Goal: Information Seeking & Learning: Learn about a topic

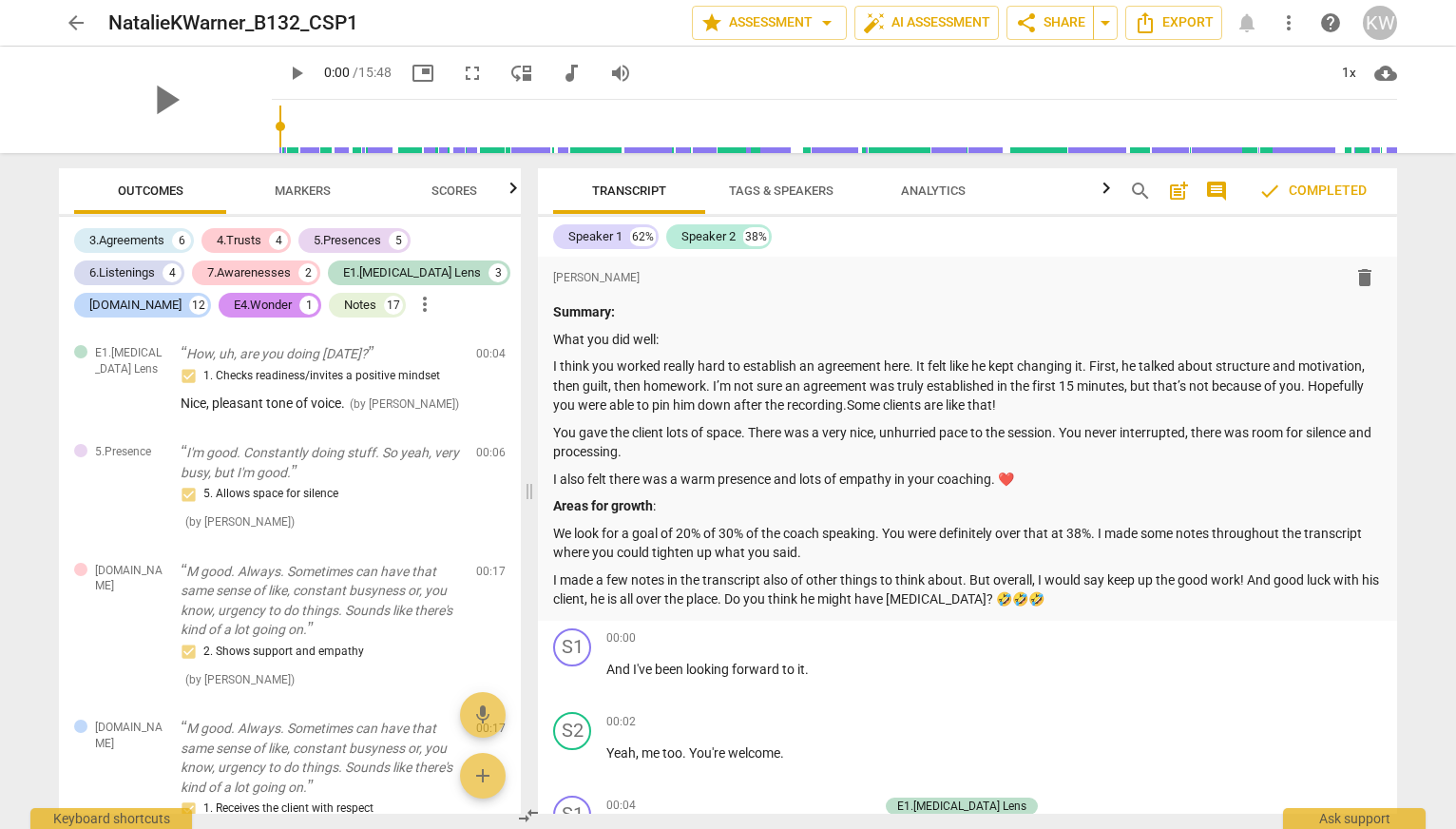
scroll to position [2036, 0]
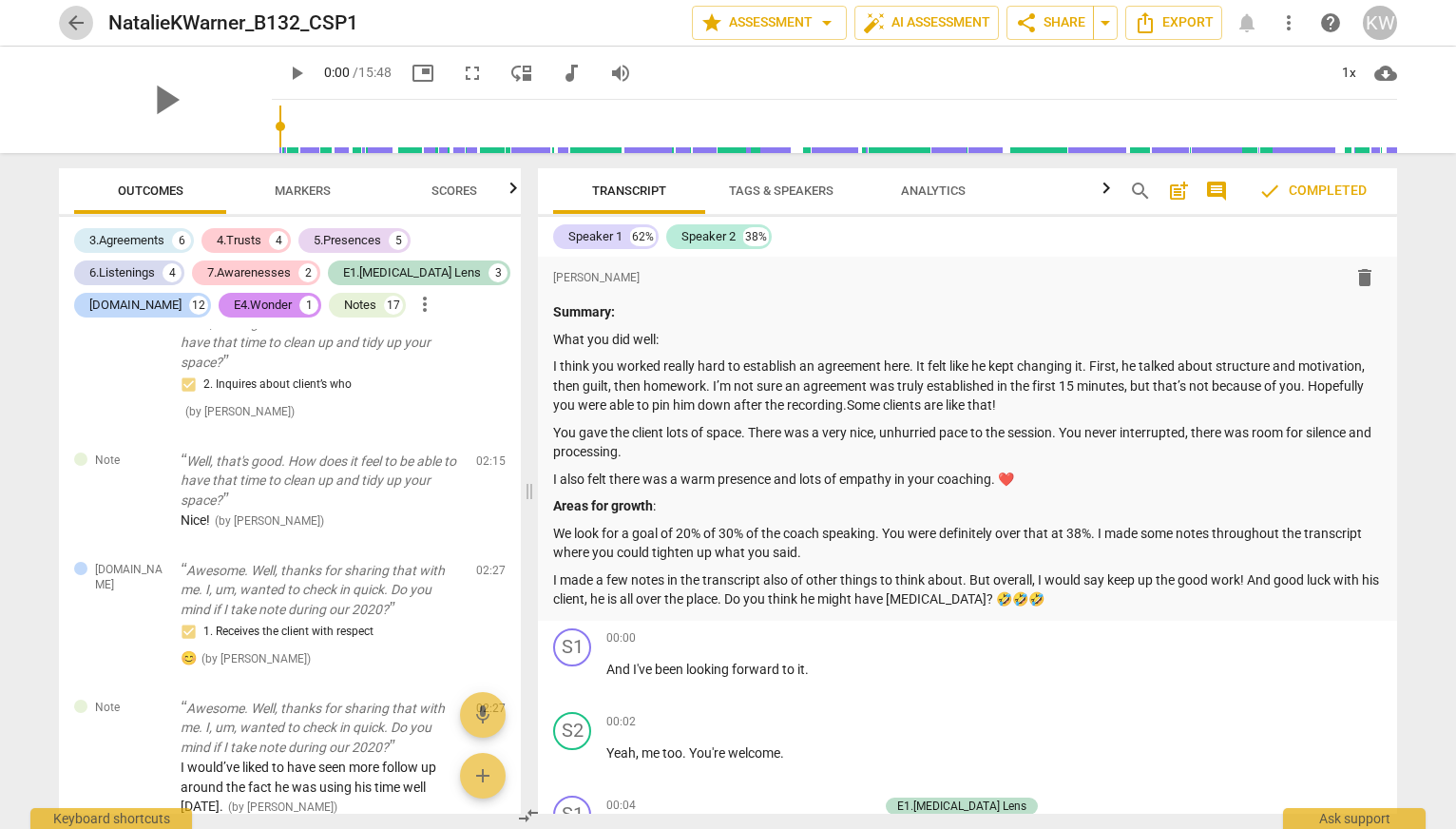
click at [79, 19] on span "arrow_back" at bounding box center [76, 23] width 23 height 23
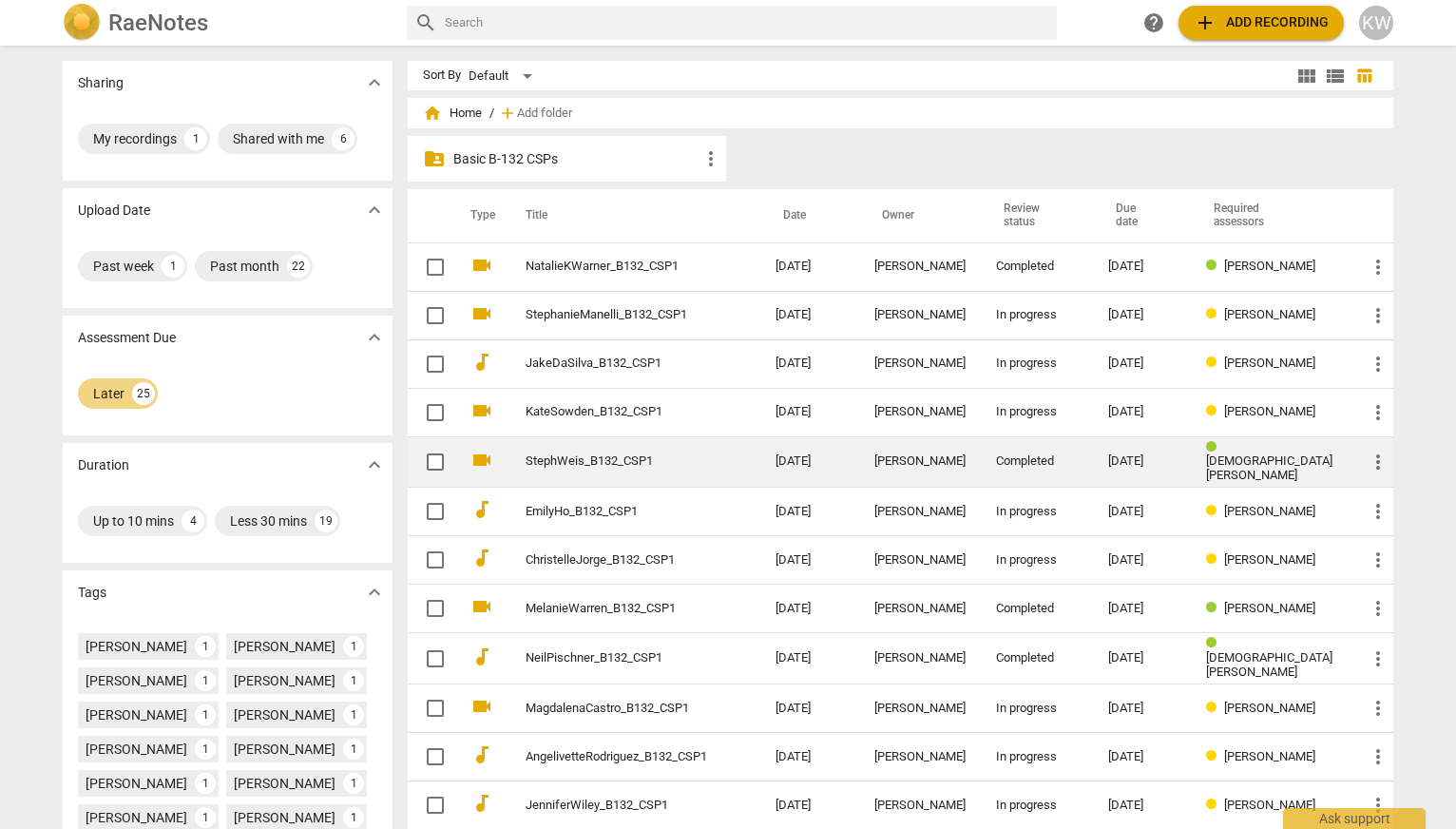
click at [1250, 467] on span "[DEMOGRAPHIC_DATA][PERSON_NAME]" at bounding box center [1269, 468] width 127 height 29
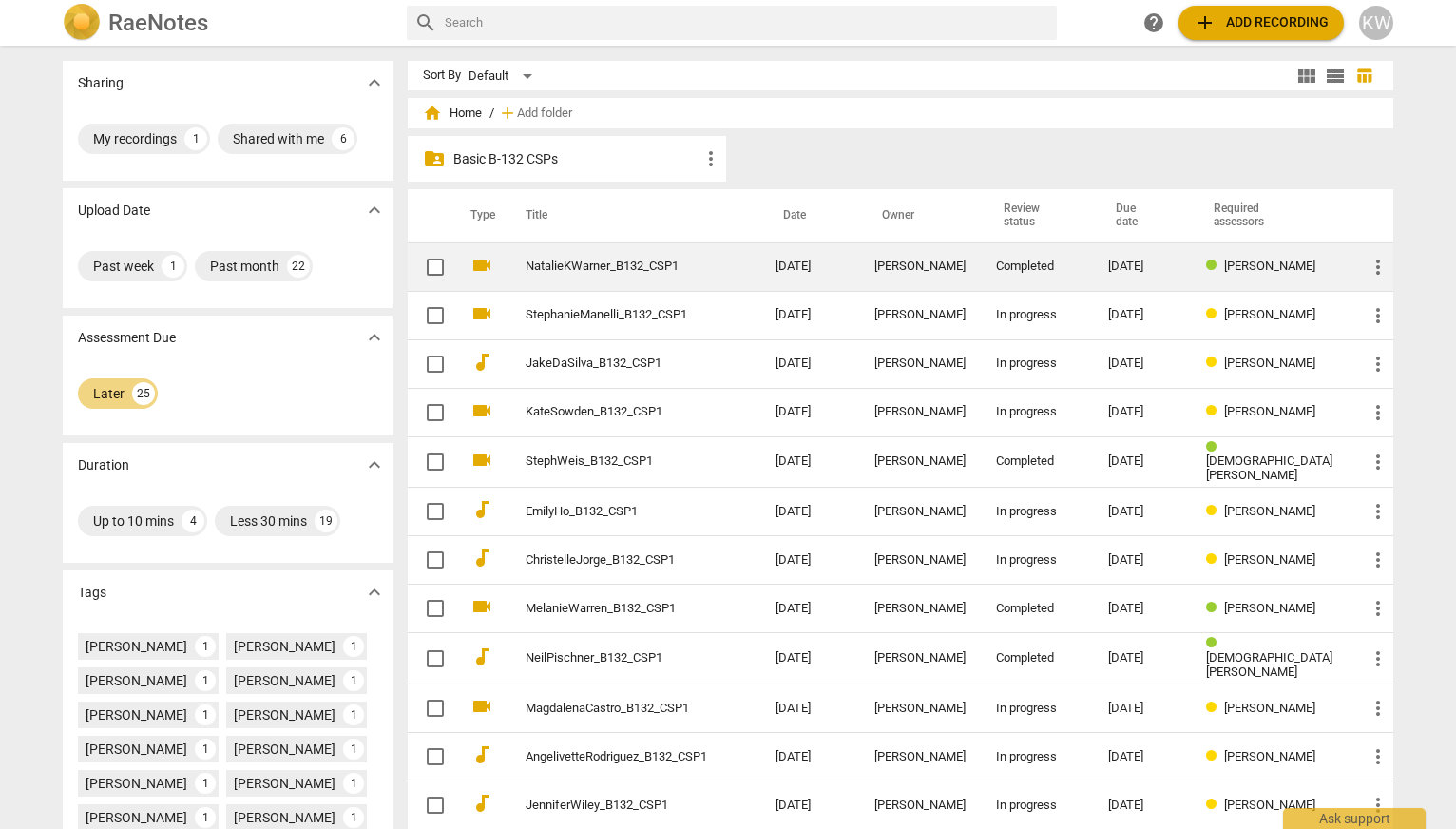
click at [1297, 269] on span "[PERSON_NAME]" at bounding box center [1269, 266] width 91 height 14
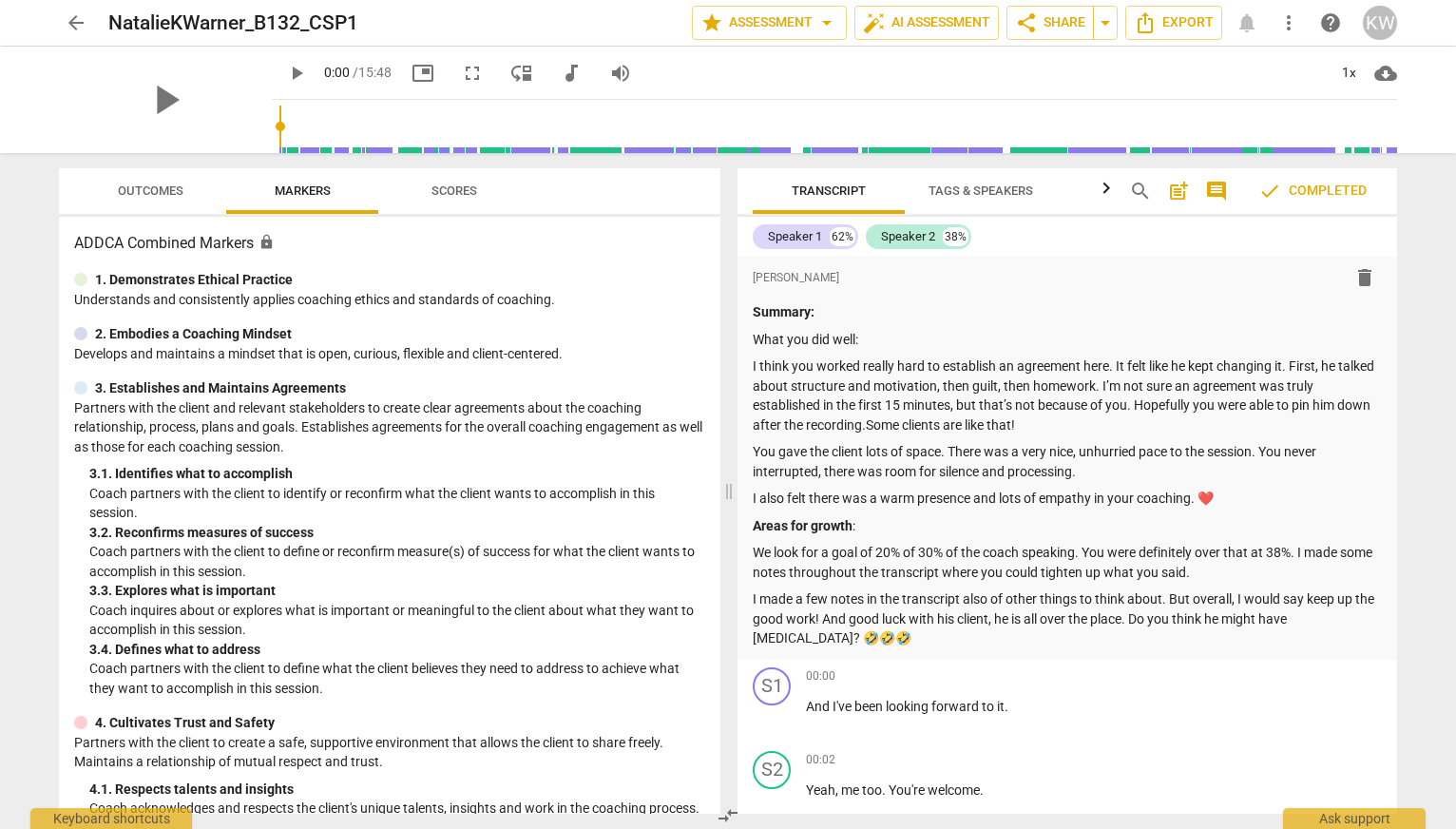
click at [1205, 188] on span "comment" at bounding box center [1216, 191] width 23 height 23
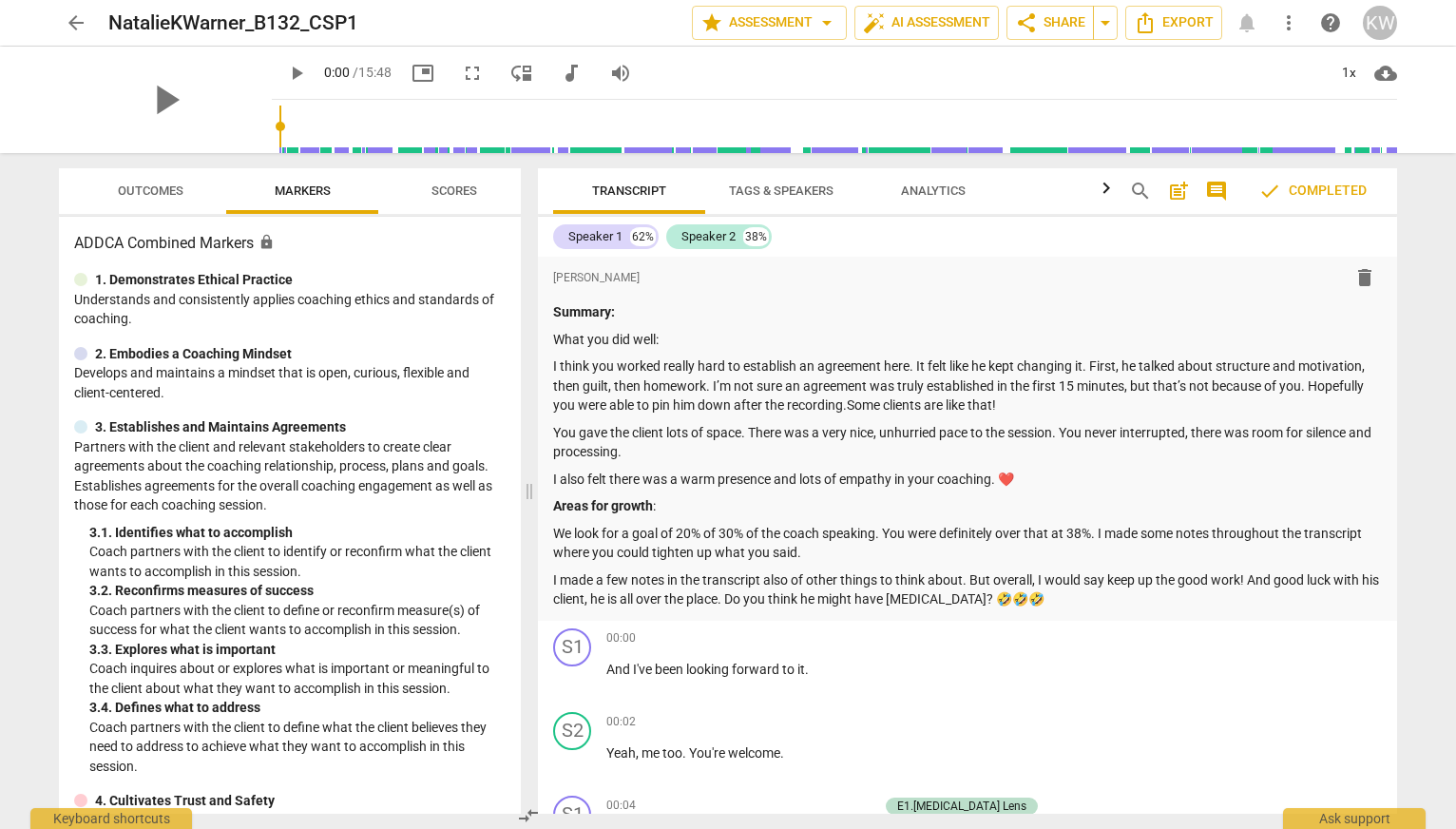
click at [1170, 191] on span "post_add" at bounding box center [1179, 191] width 23 height 23
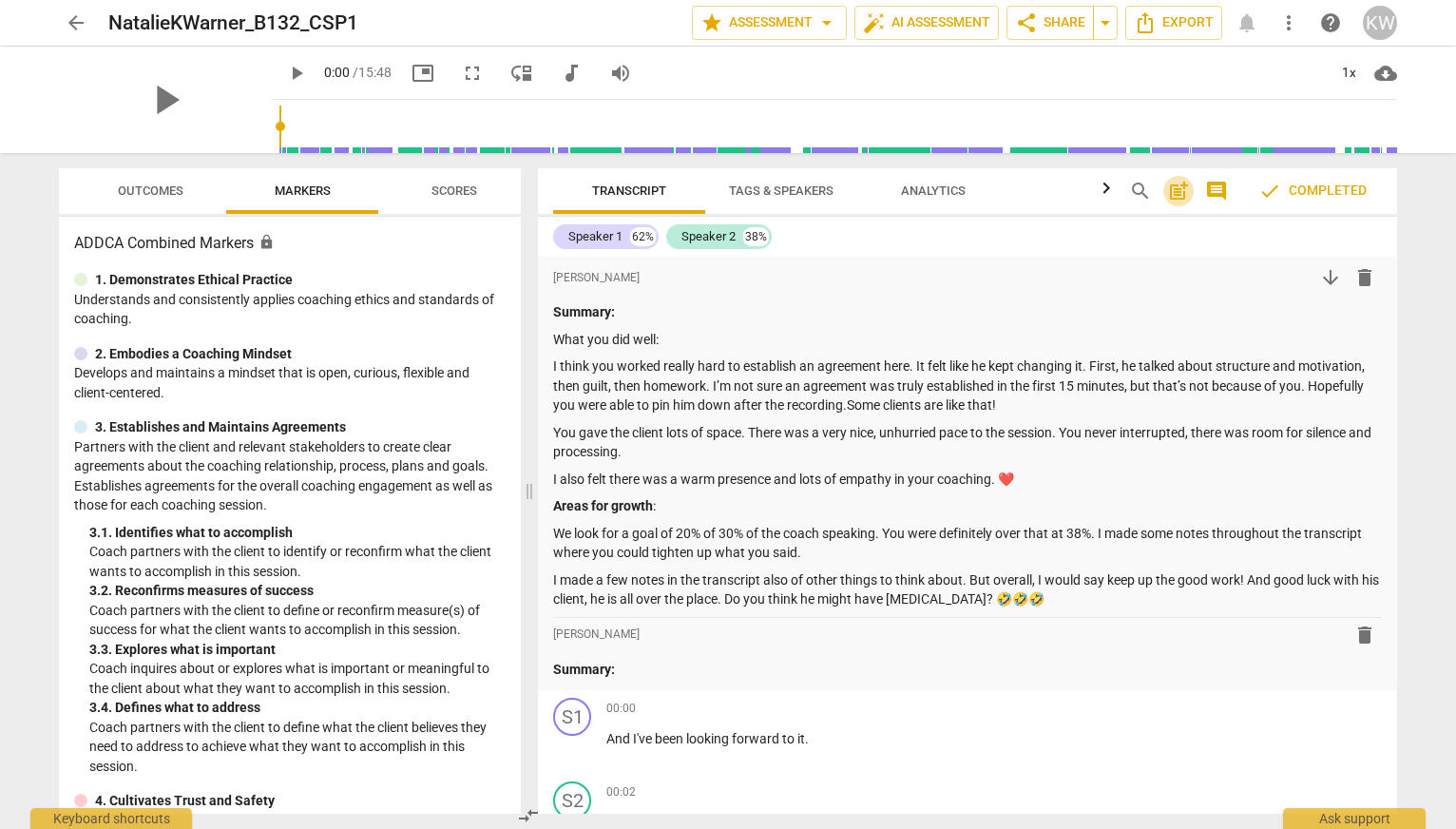
click at [1170, 191] on span "post_add" at bounding box center [1179, 191] width 23 height 23
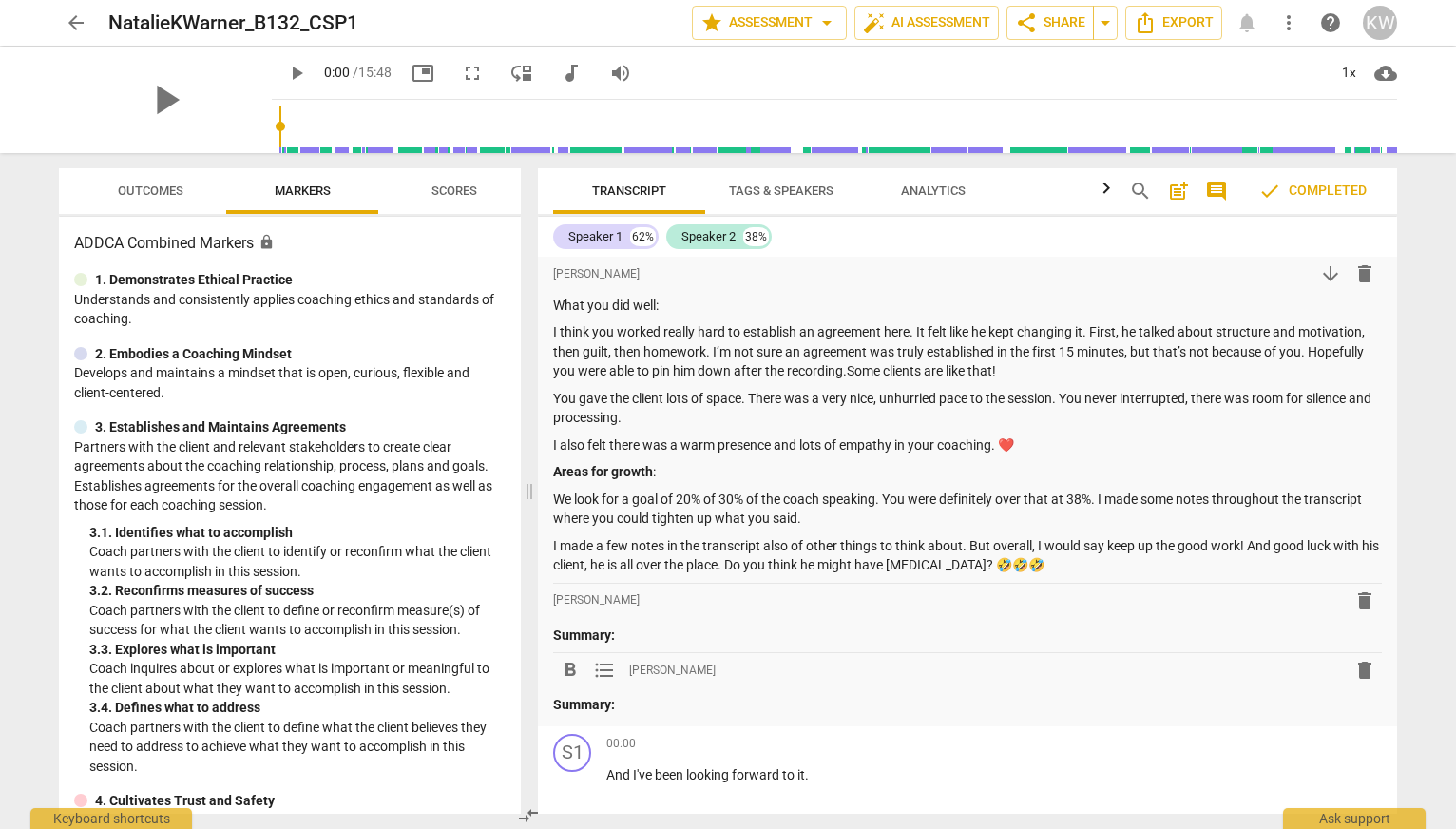
click at [71, 18] on span "arrow_back" at bounding box center [76, 23] width 23 height 23
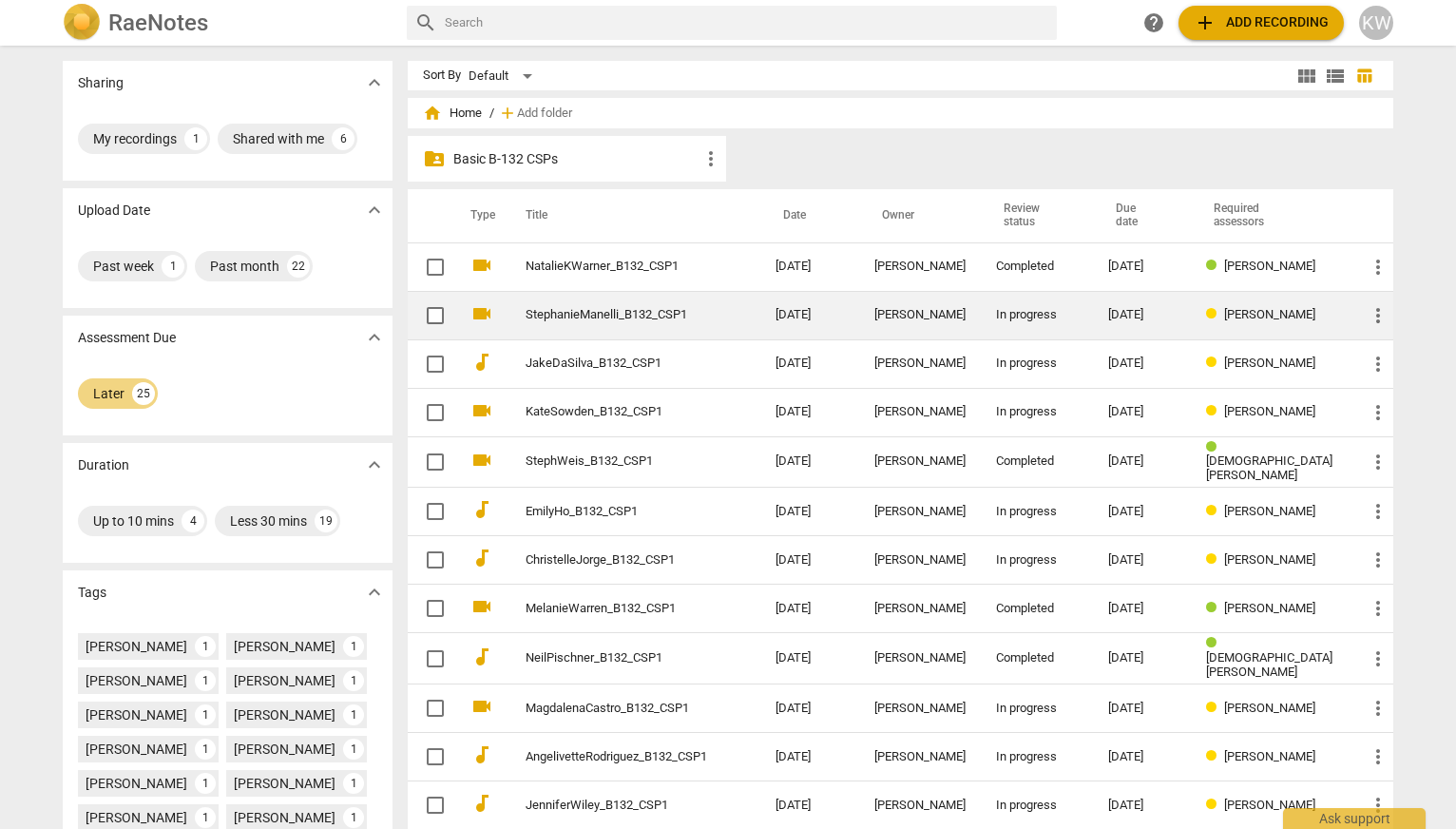
click at [1257, 309] on span "[PERSON_NAME]" at bounding box center [1269, 314] width 91 height 14
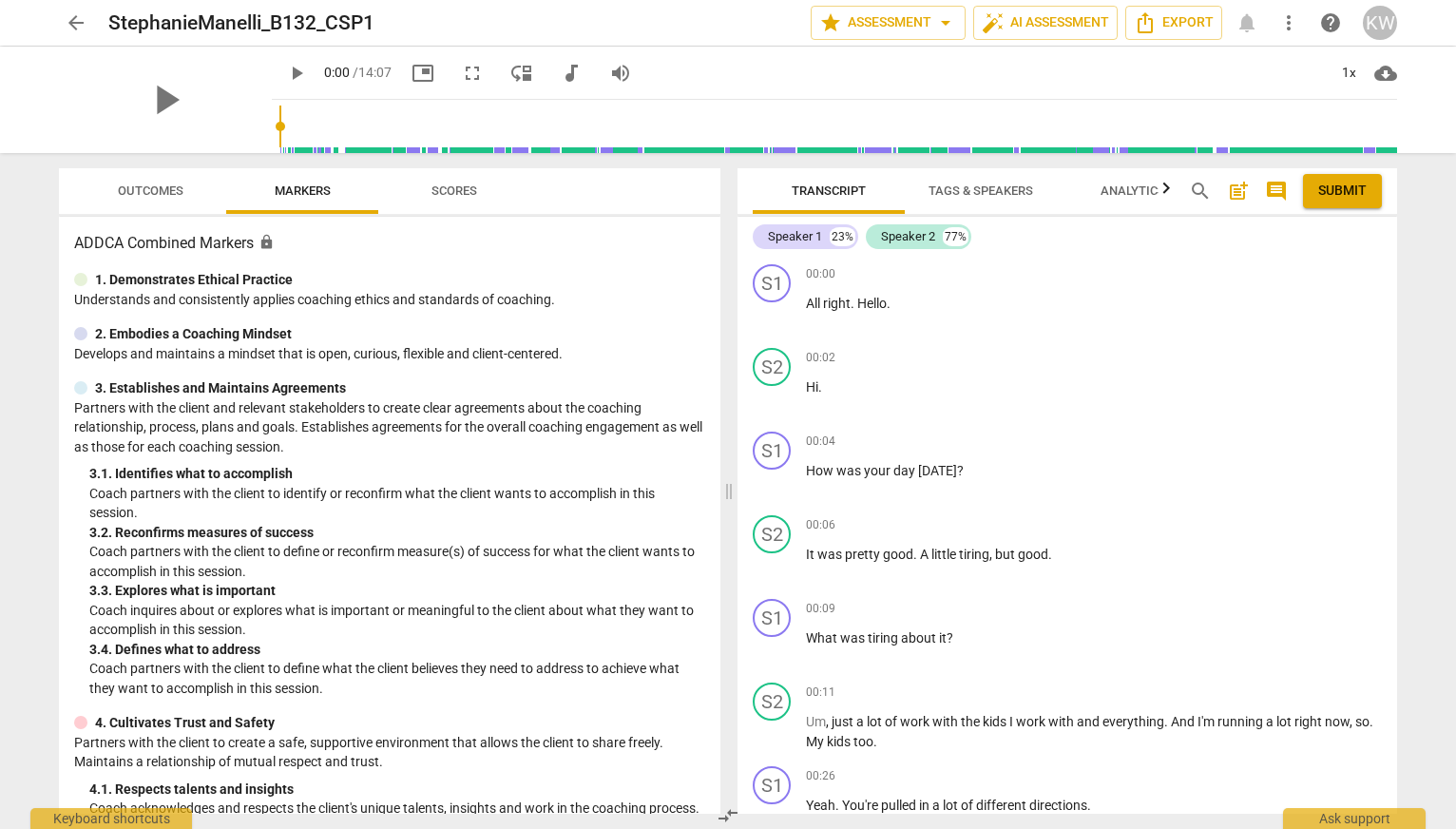
click at [1135, 192] on span "Analytics" at bounding box center [1132, 190] width 64 height 14
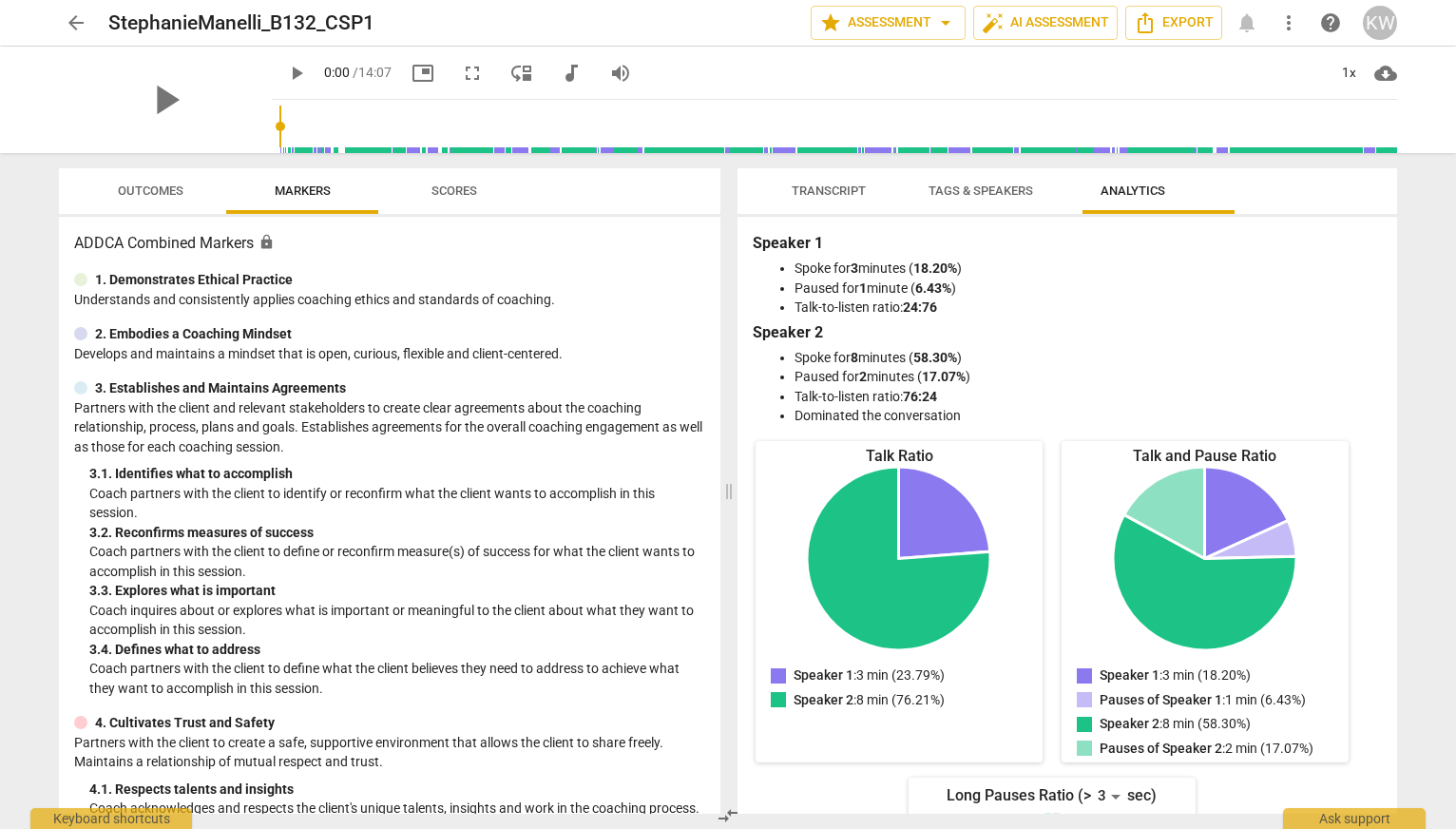
click at [814, 191] on span "Transcript" at bounding box center [828, 190] width 74 height 14
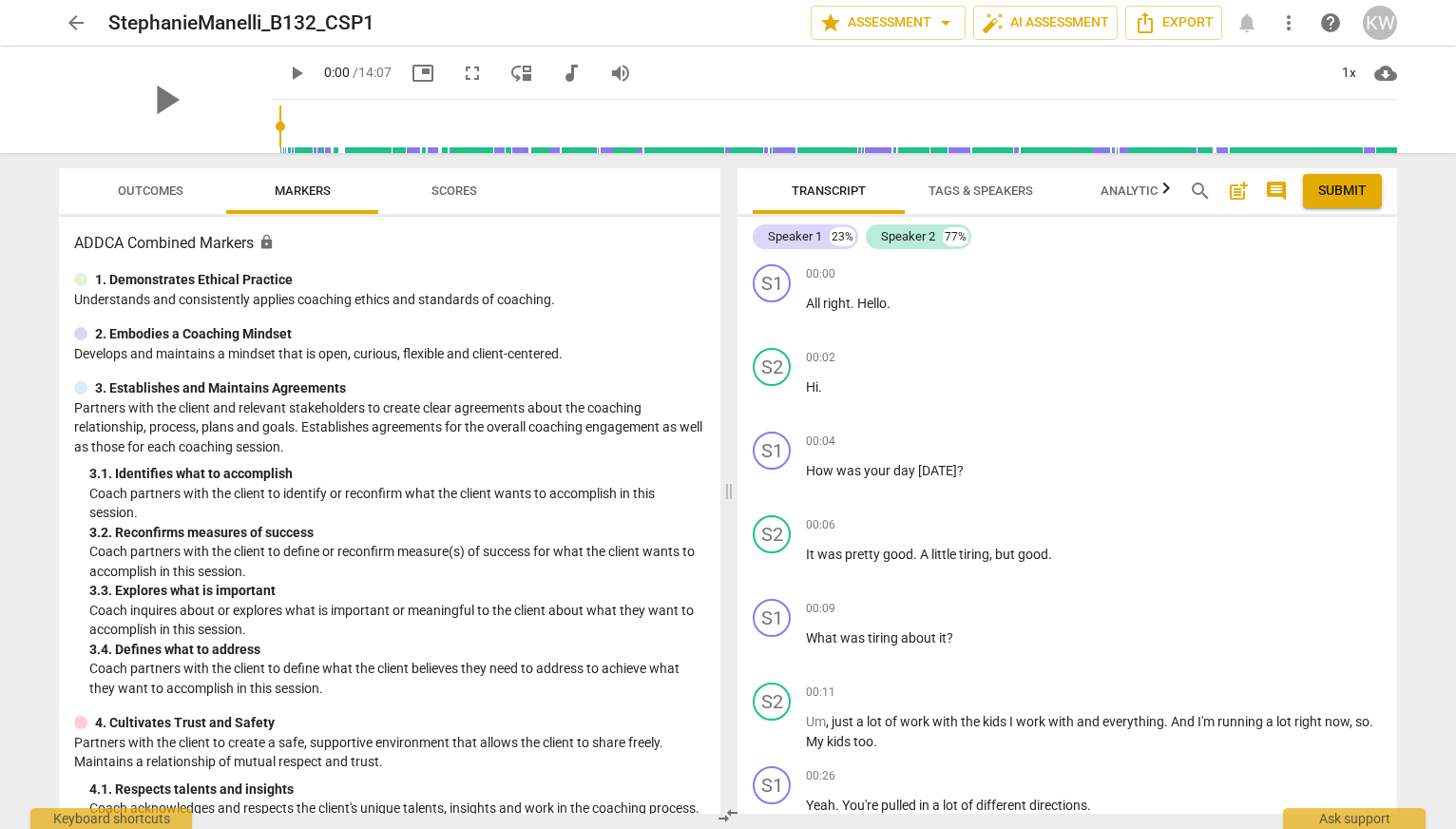
click at [432, 193] on span "Scores" at bounding box center [455, 190] width 46 height 14
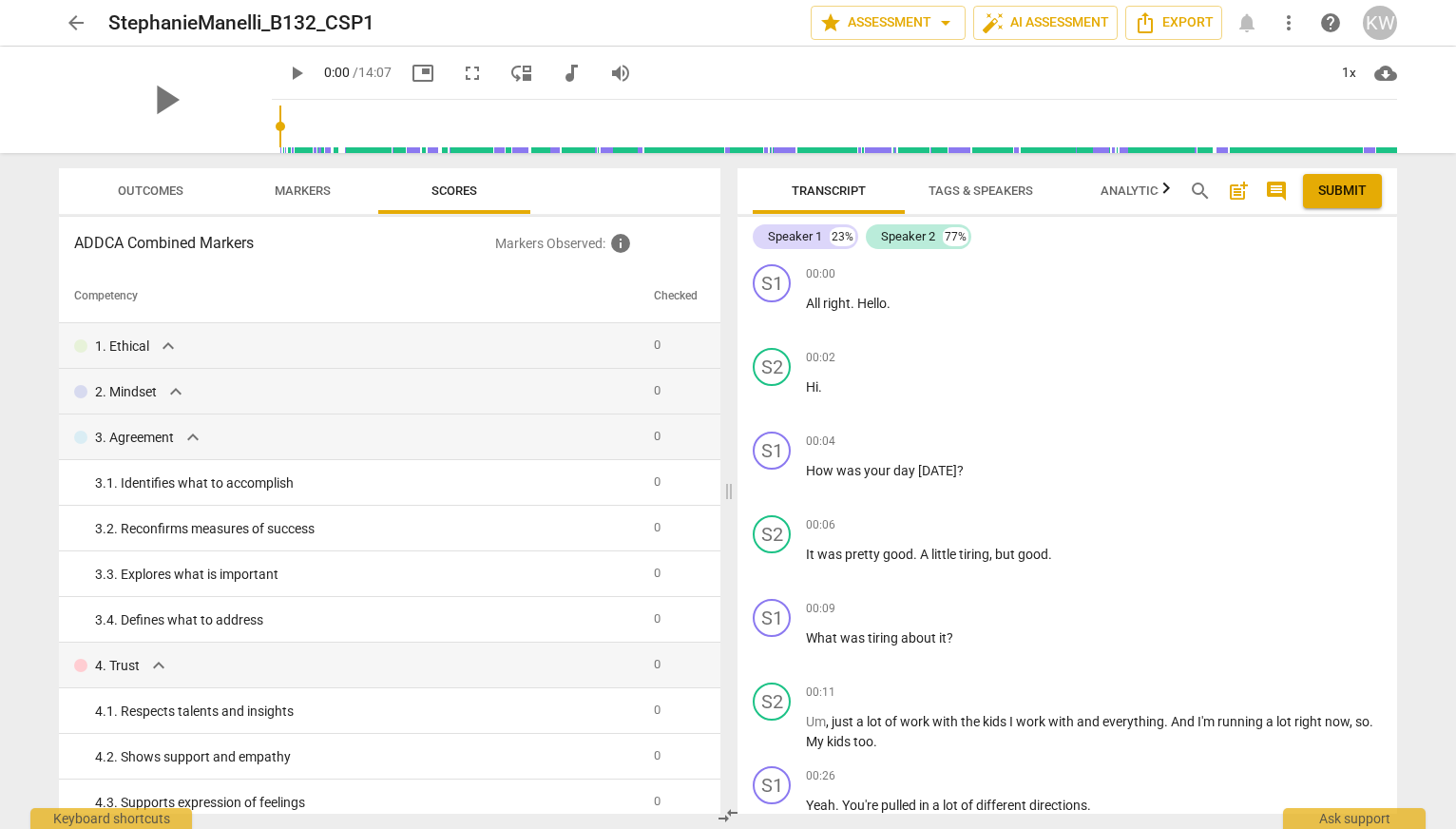
click at [69, 23] on span "arrow_back" at bounding box center [76, 23] width 23 height 23
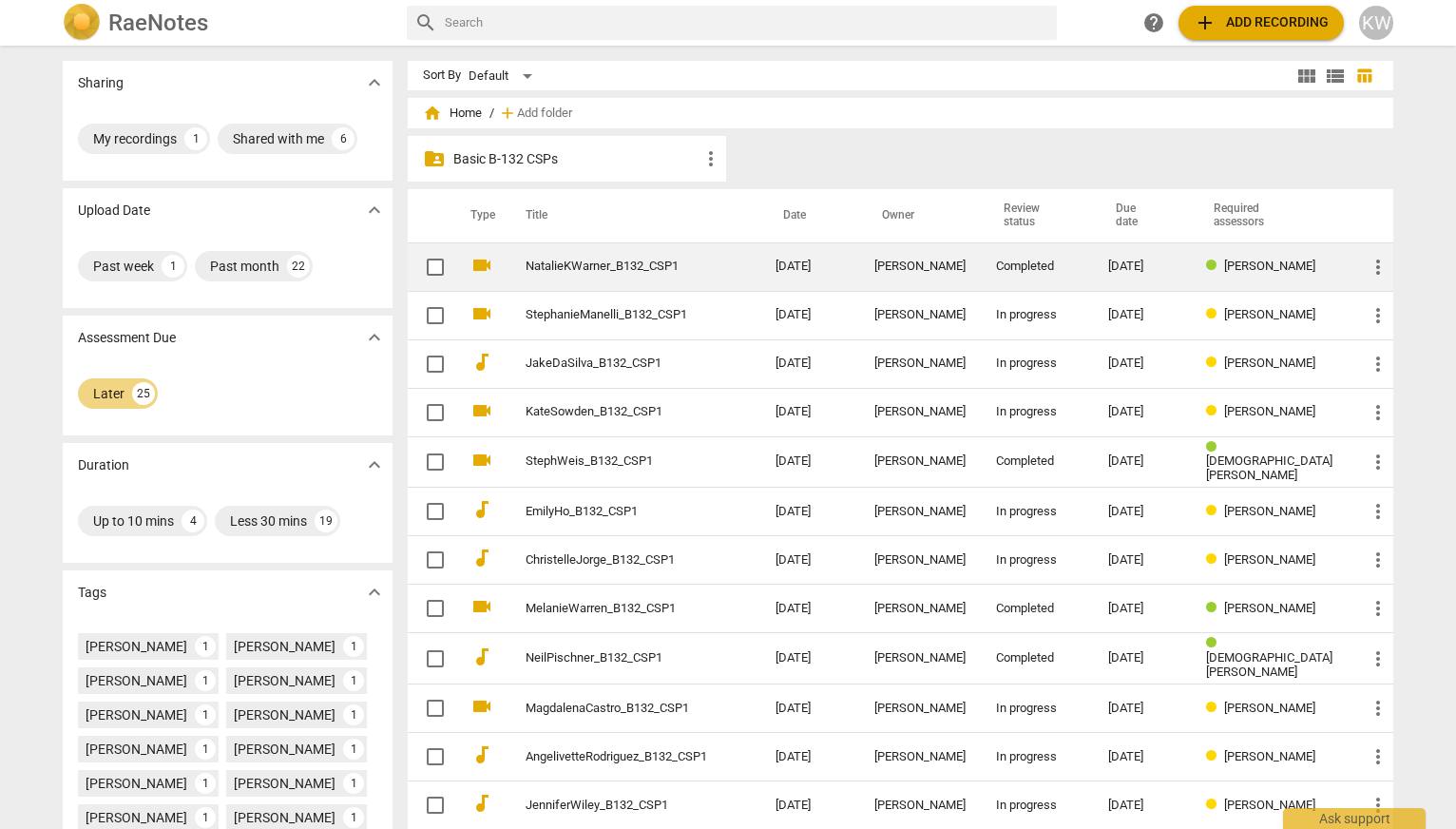
click at [1275, 263] on span "[PERSON_NAME]" at bounding box center [1269, 266] width 91 height 14
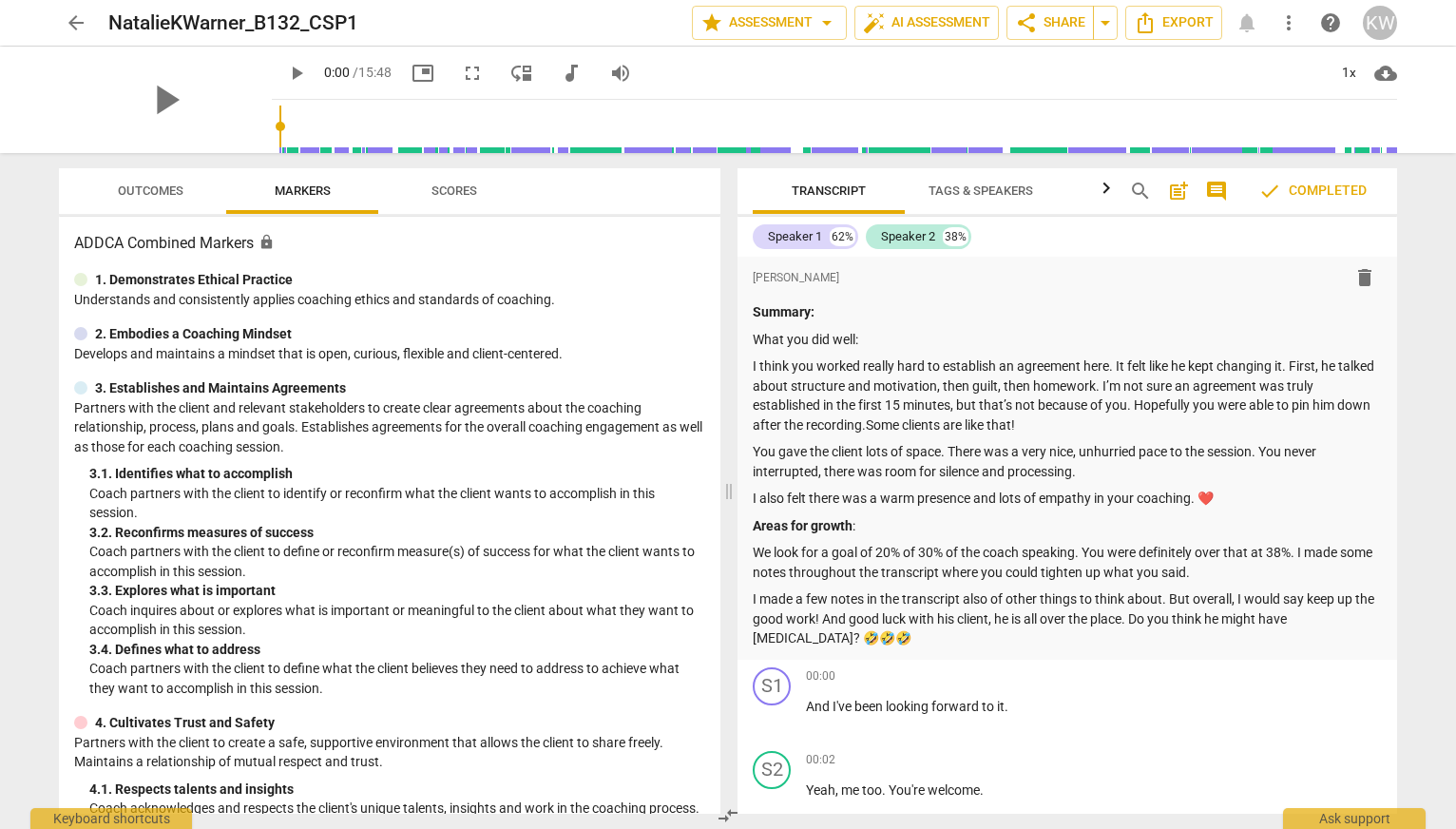
click at [1094, 186] on icon "button" at bounding box center [1106, 188] width 23 height 23
click at [1013, 186] on span "Analytics" at bounding box center [1022, 190] width 64 height 14
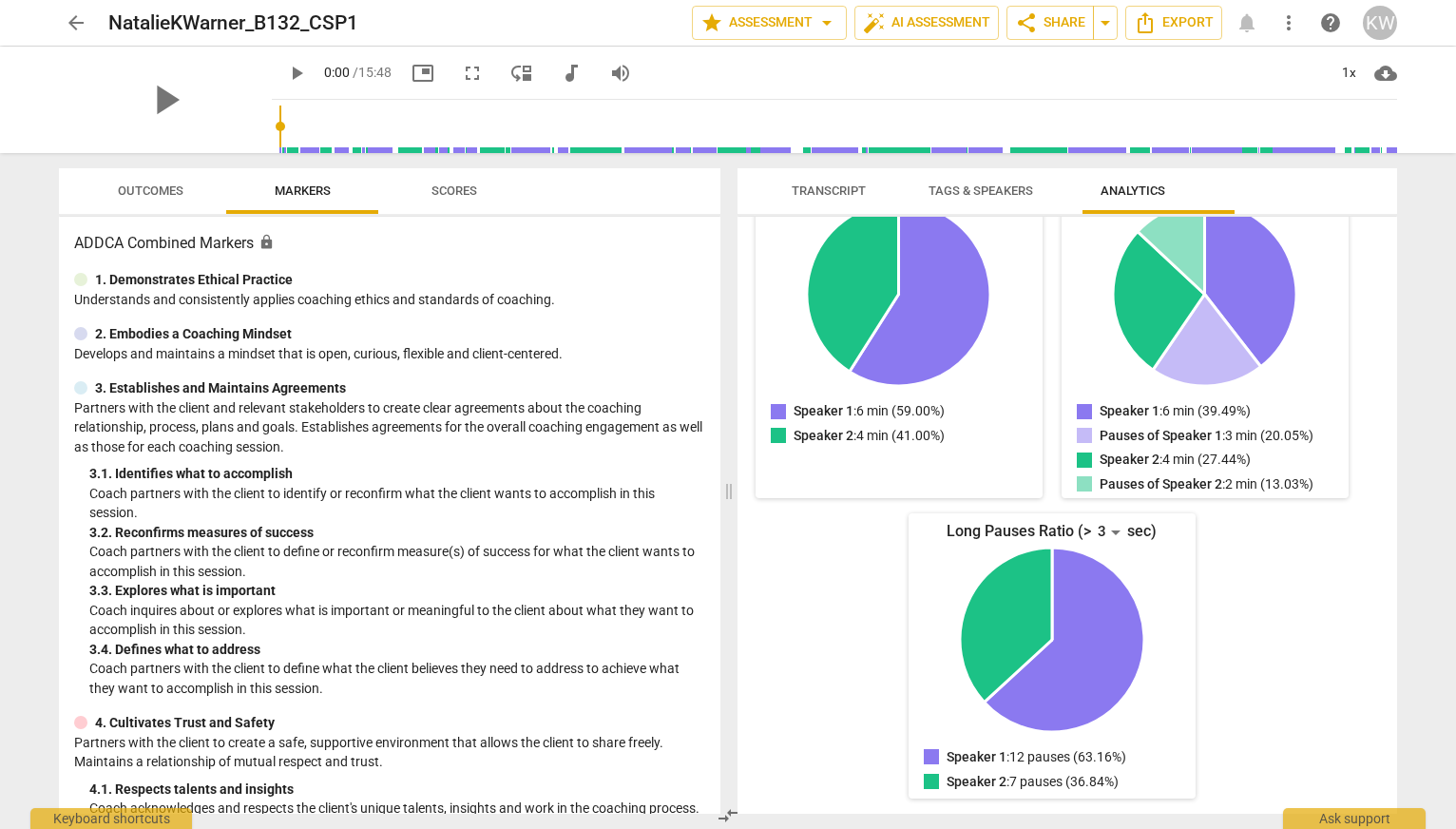
scroll to position [401, 0]
click at [80, 20] on span "arrow_back" at bounding box center [76, 23] width 23 height 23
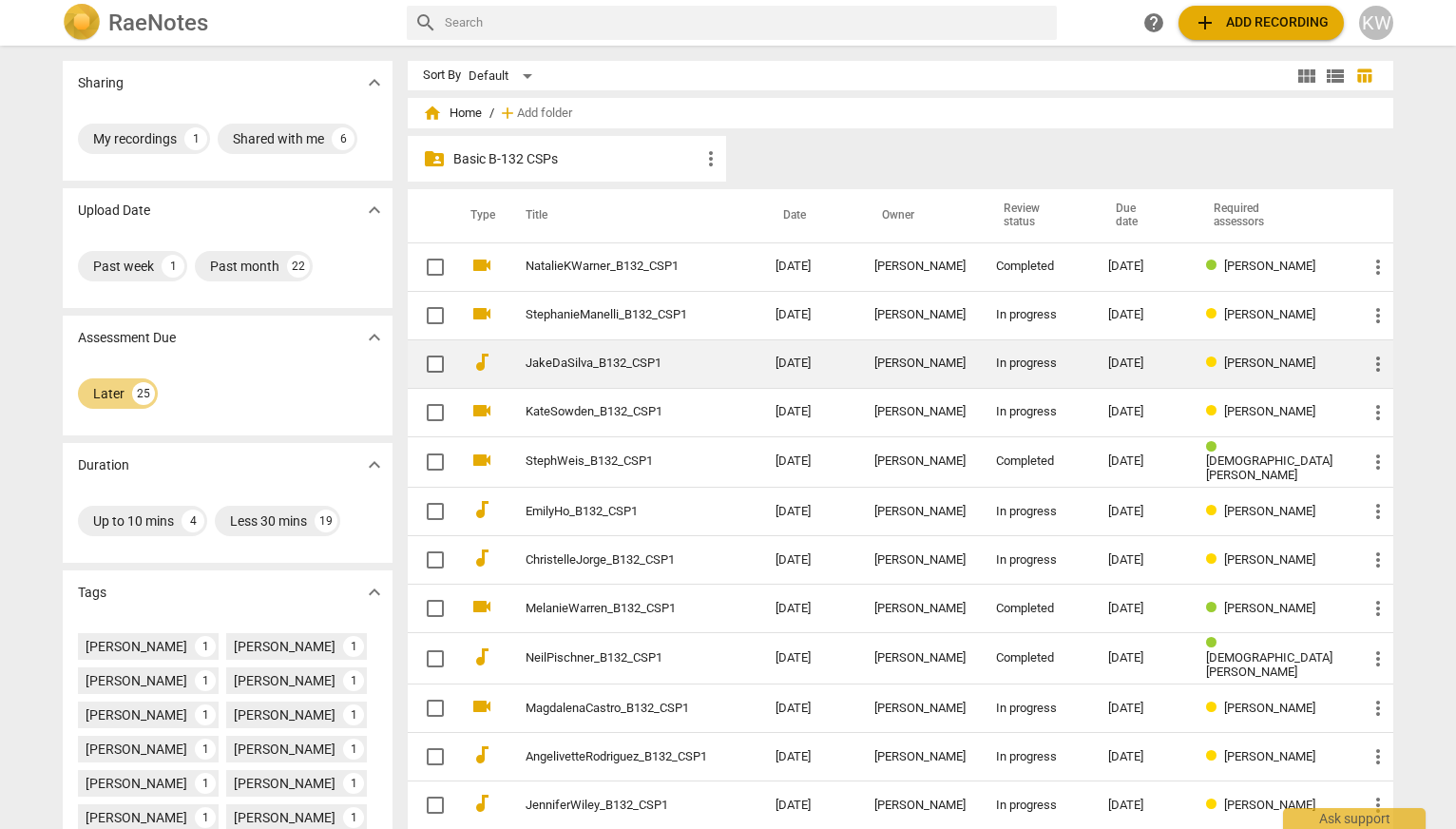
click at [1299, 362] on span "[PERSON_NAME]" at bounding box center [1269, 363] width 91 height 14
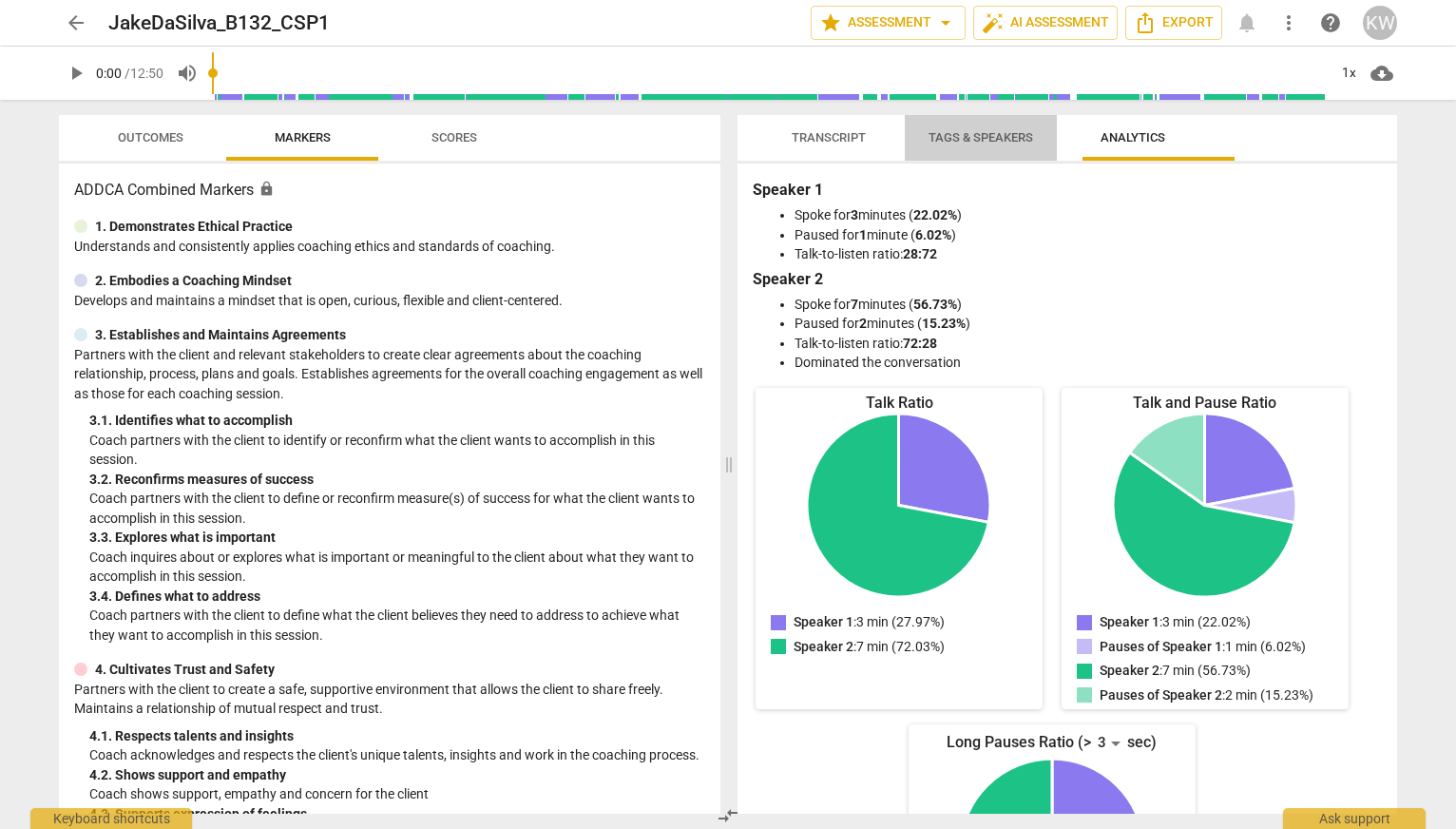
click at [1004, 139] on span "Tags & Speakers" at bounding box center [980, 137] width 105 height 14
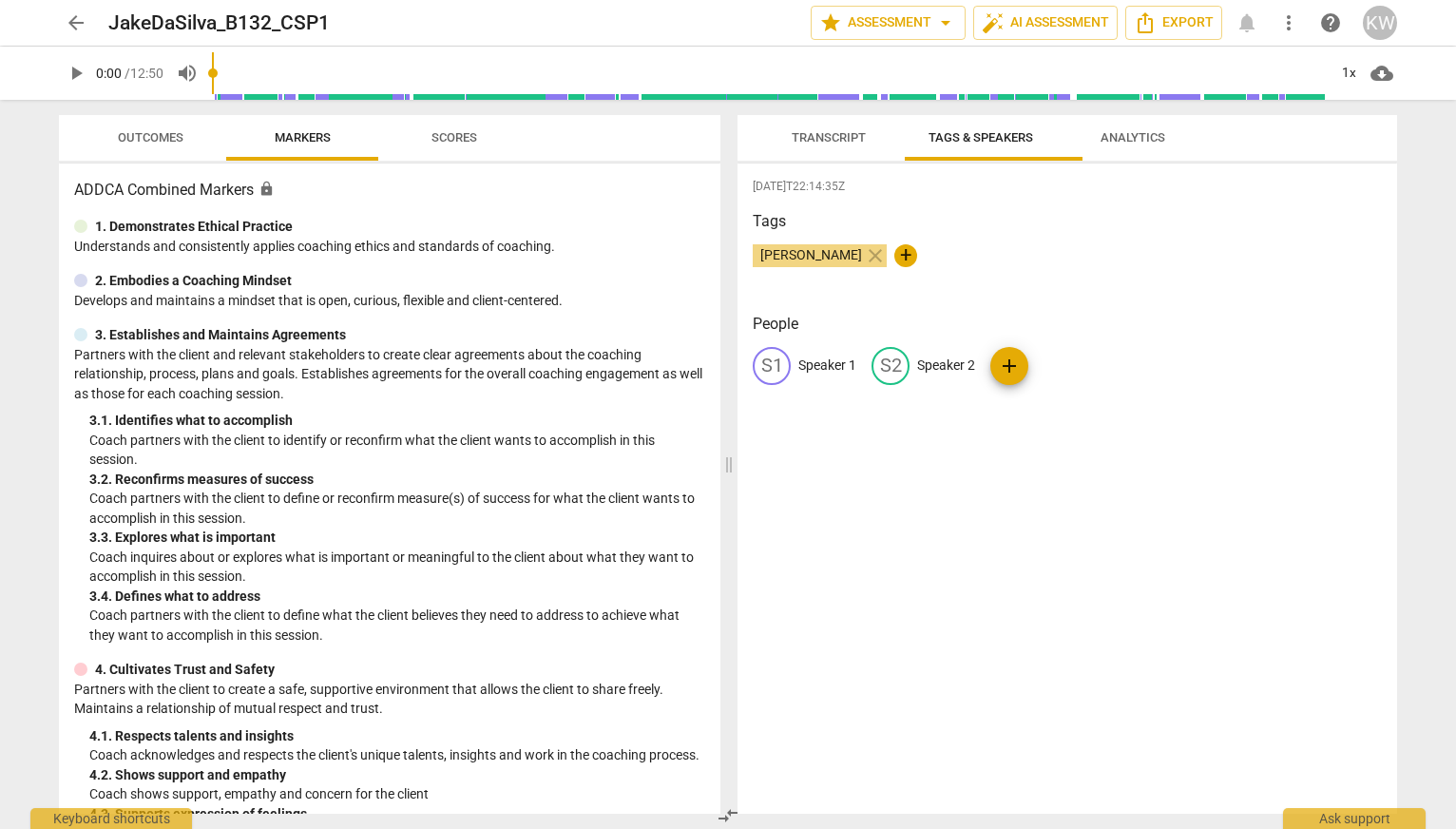
click at [1153, 150] on span "Analytics" at bounding box center [1133, 138] width 110 height 26
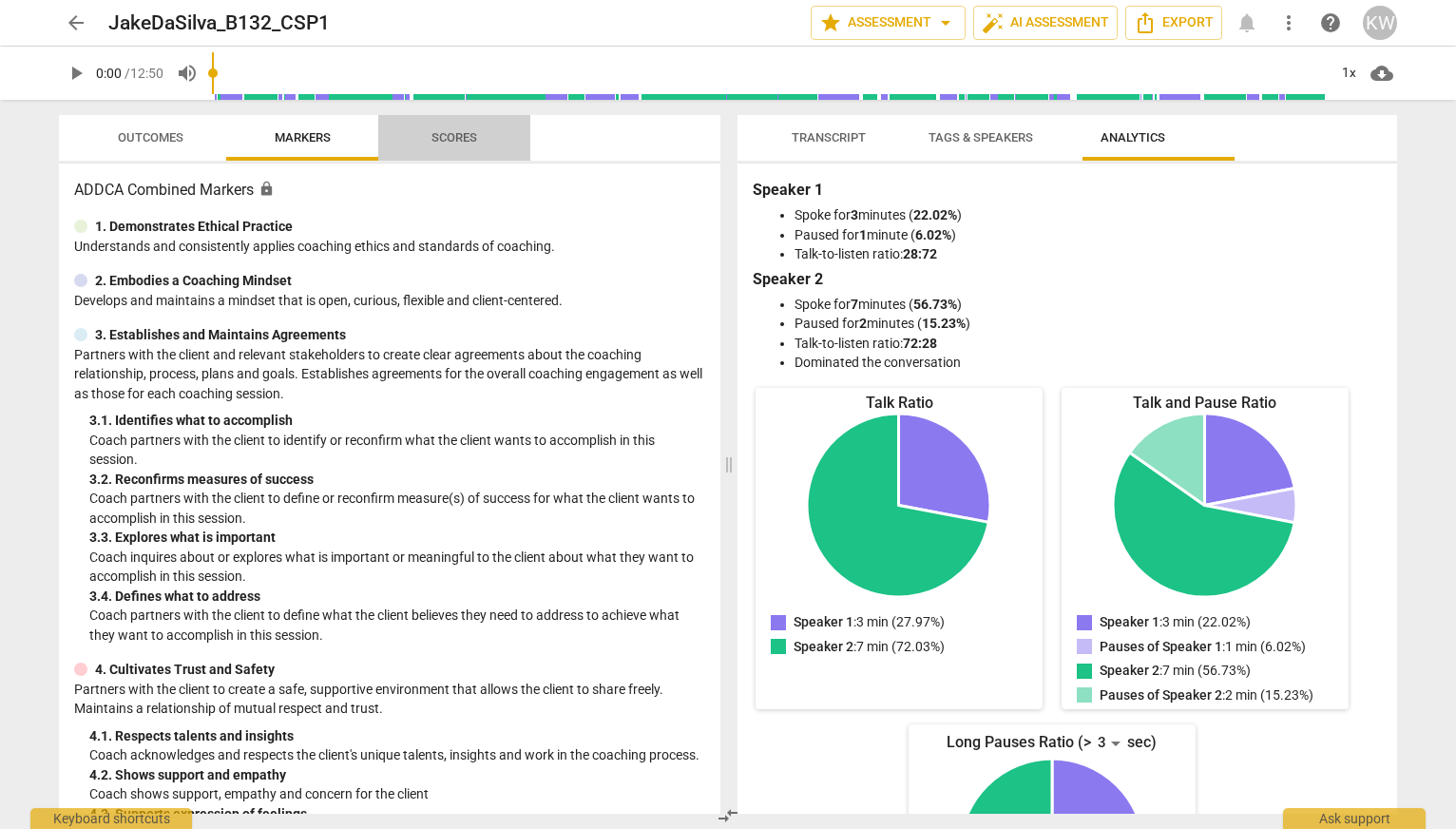
click at [469, 131] on span "Scores" at bounding box center [455, 137] width 46 height 14
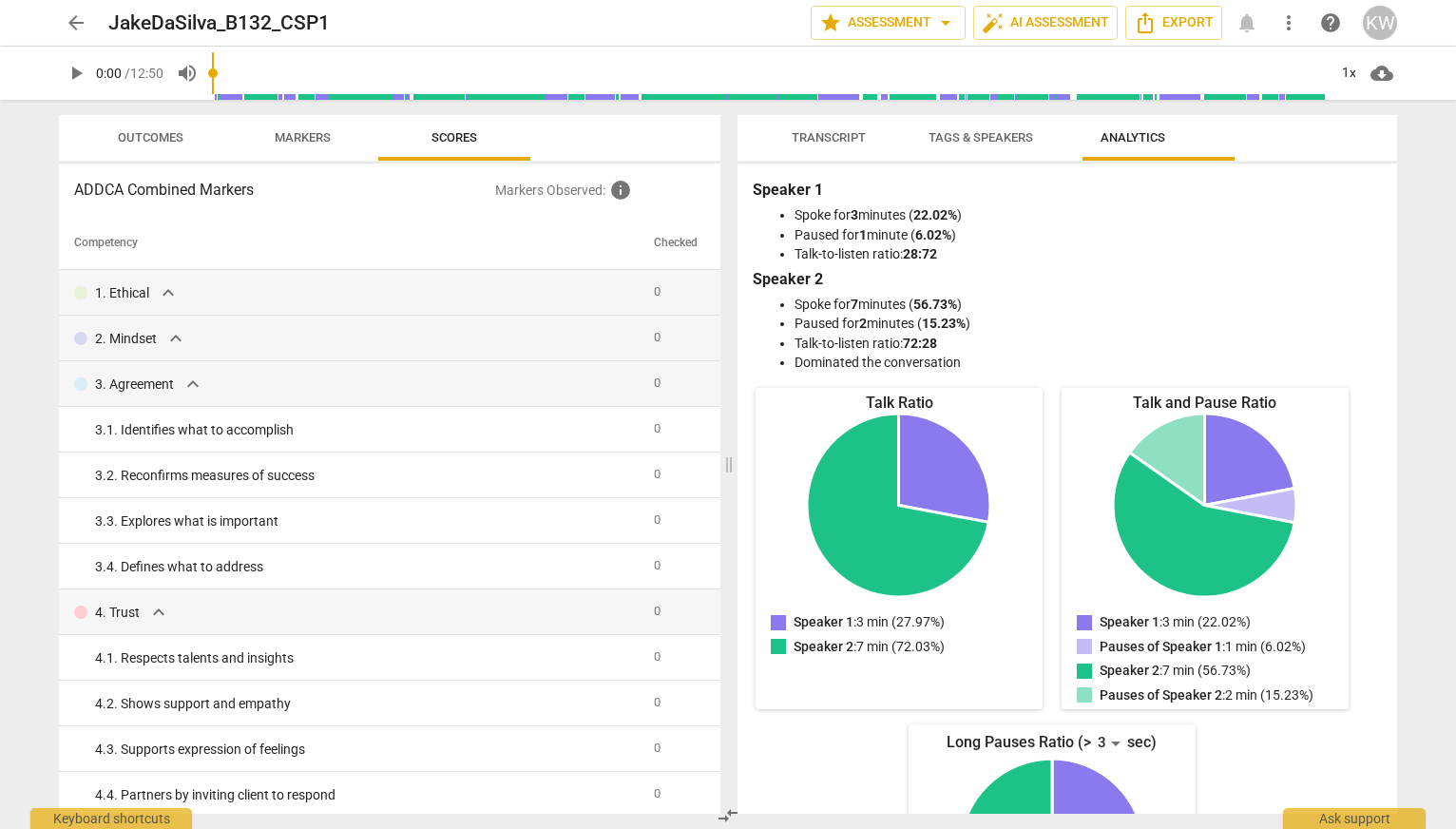
click at [831, 131] on span "Transcript" at bounding box center [828, 137] width 74 height 14
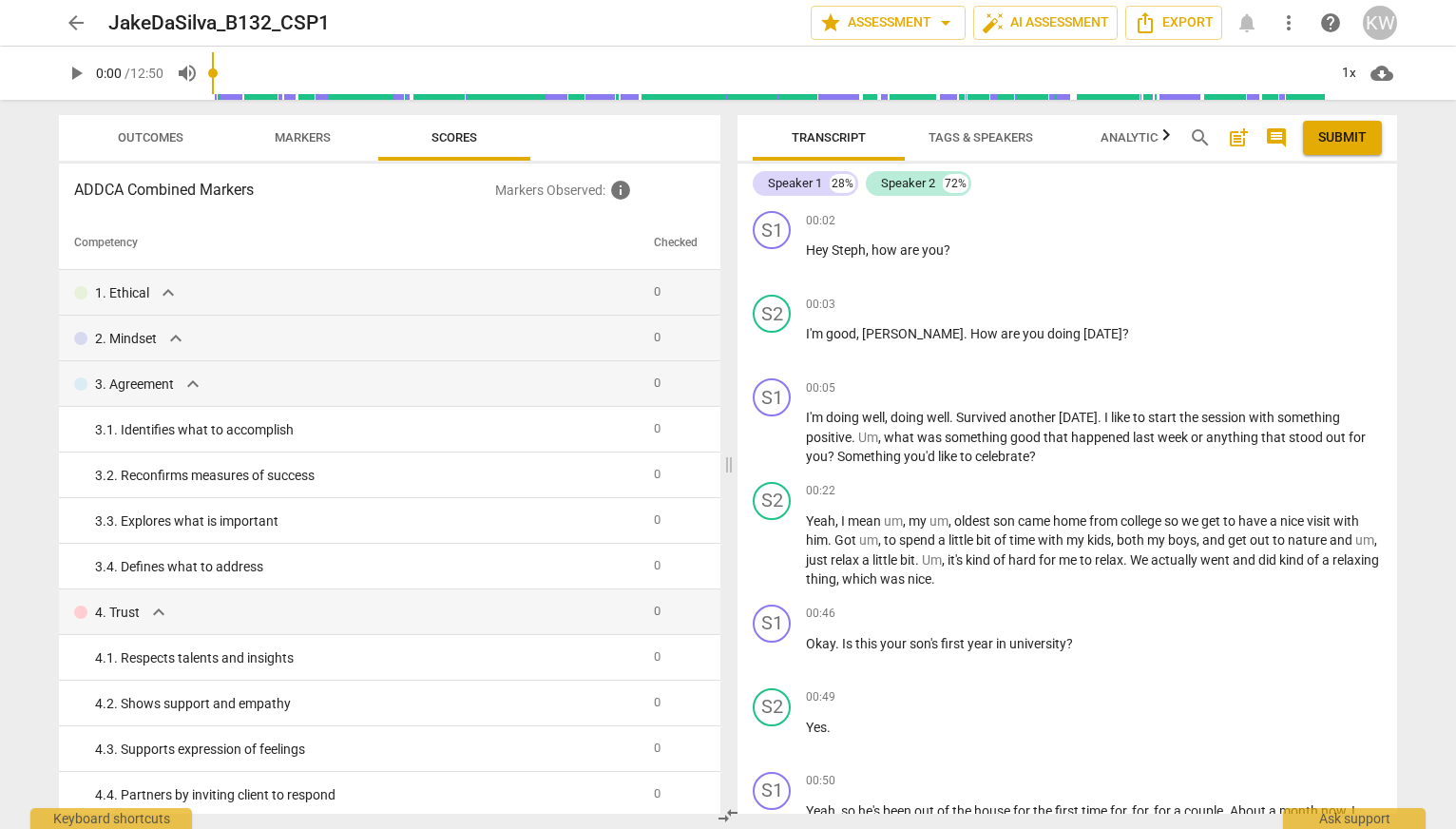
click at [83, 18] on span "arrow_back" at bounding box center [76, 23] width 23 height 23
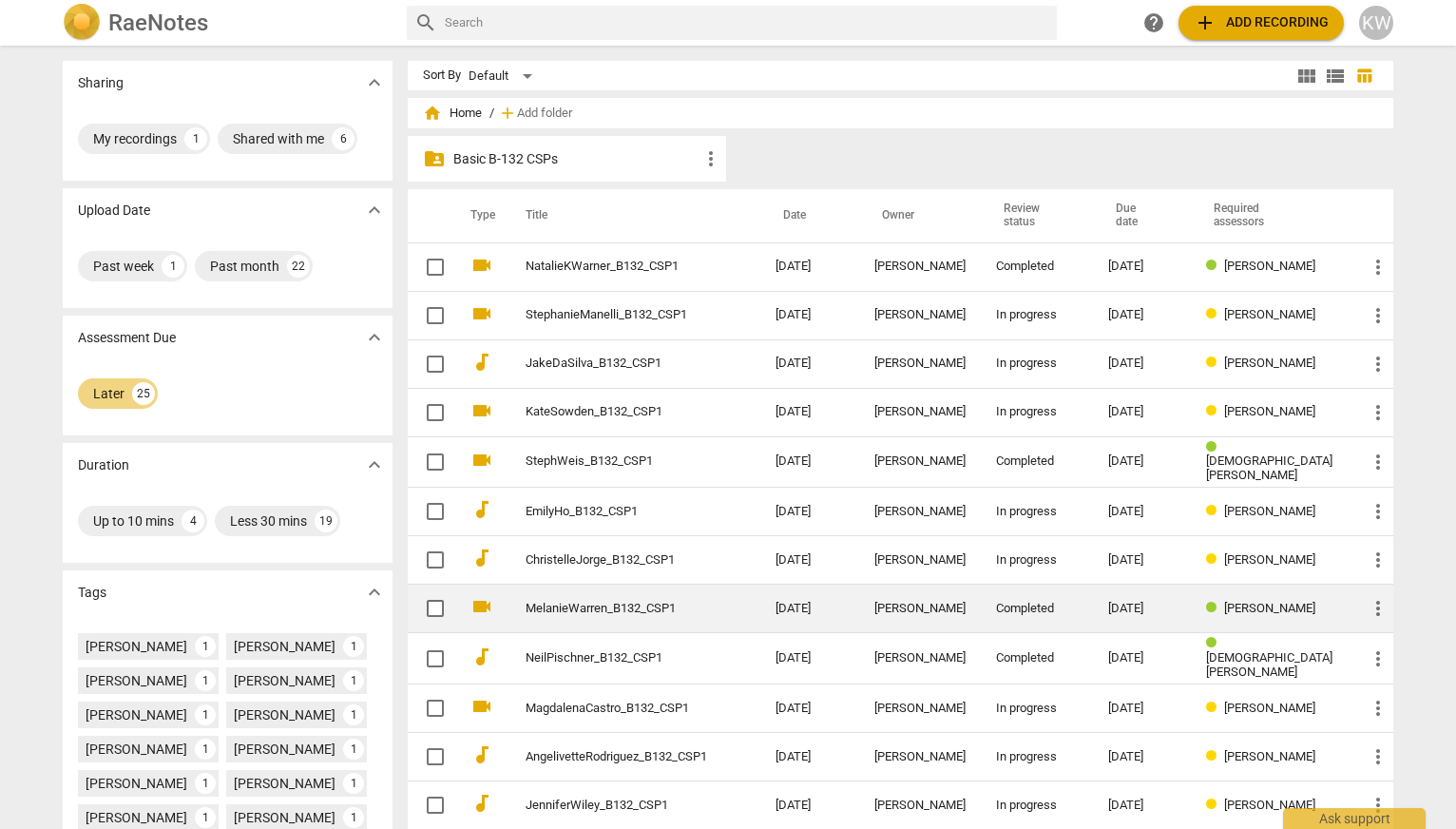
click at [1256, 622] on td "[PERSON_NAME]" at bounding box center [1271, 608] width 160 height 49
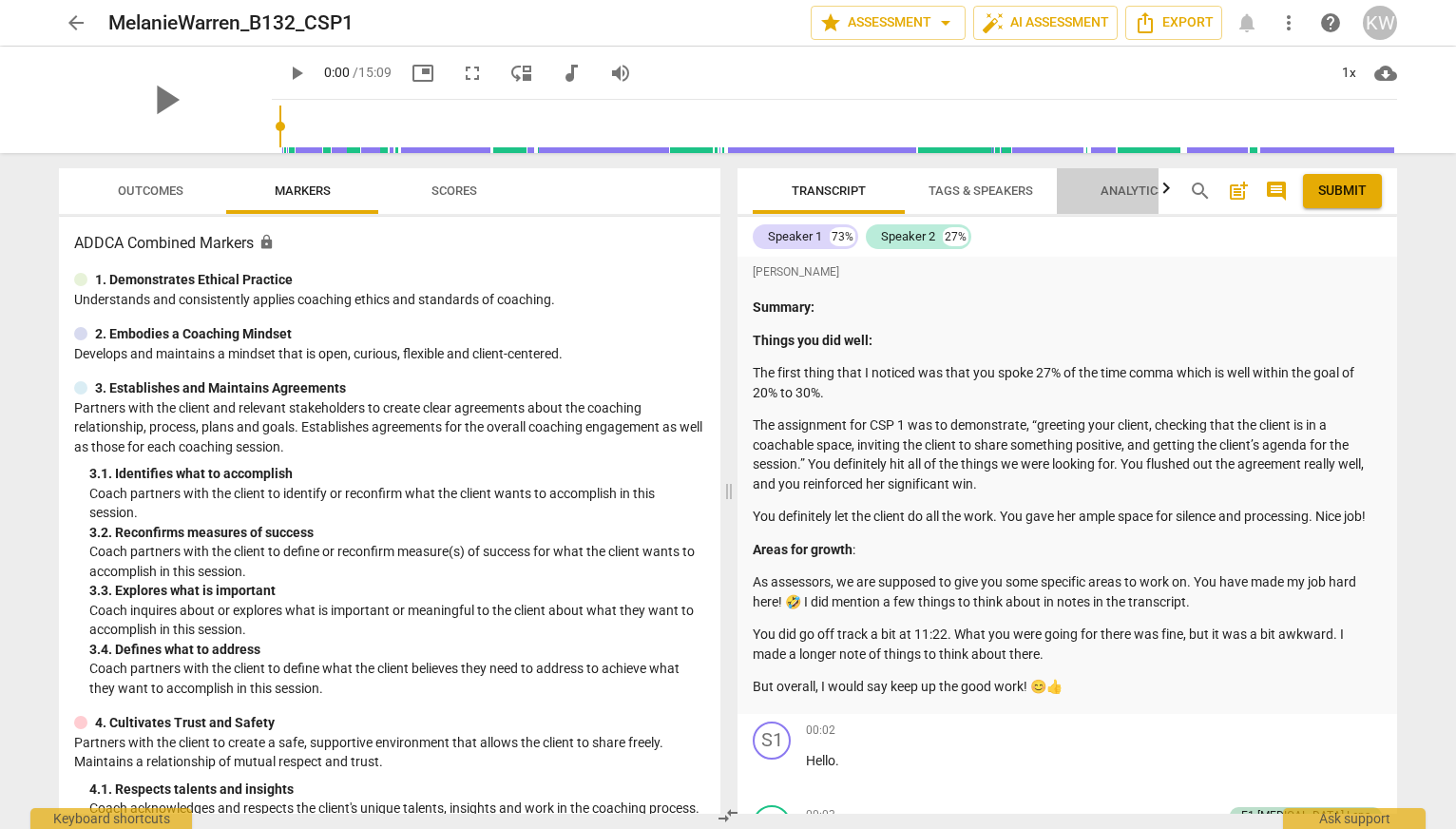
click at [1137, 190] on span "Analytics" at bounding box center [1132, 190] width 64 height 14
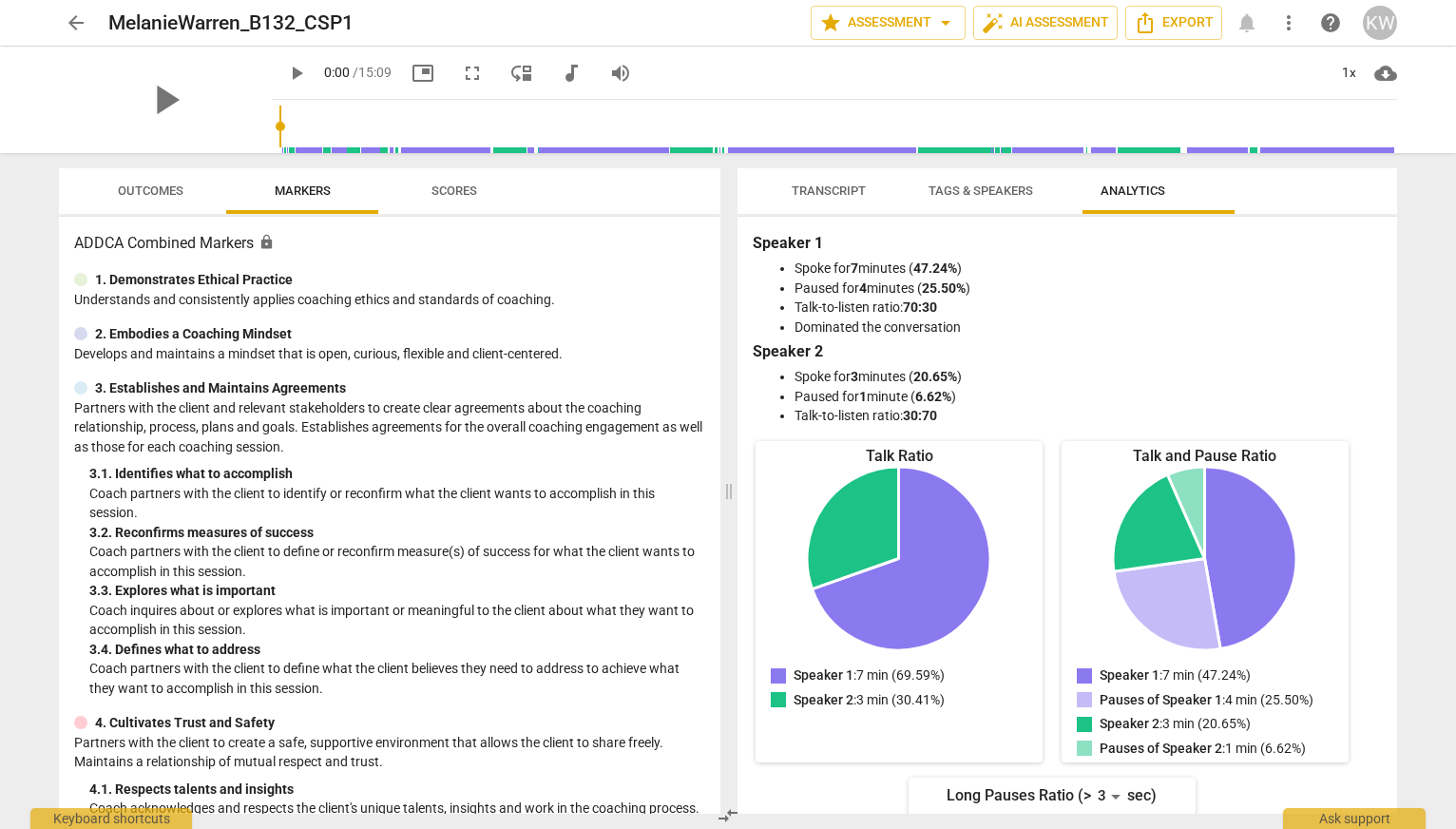
click at [66, 29] on span "arrow_back" at bounding box center [76, 23] width 23 height 23
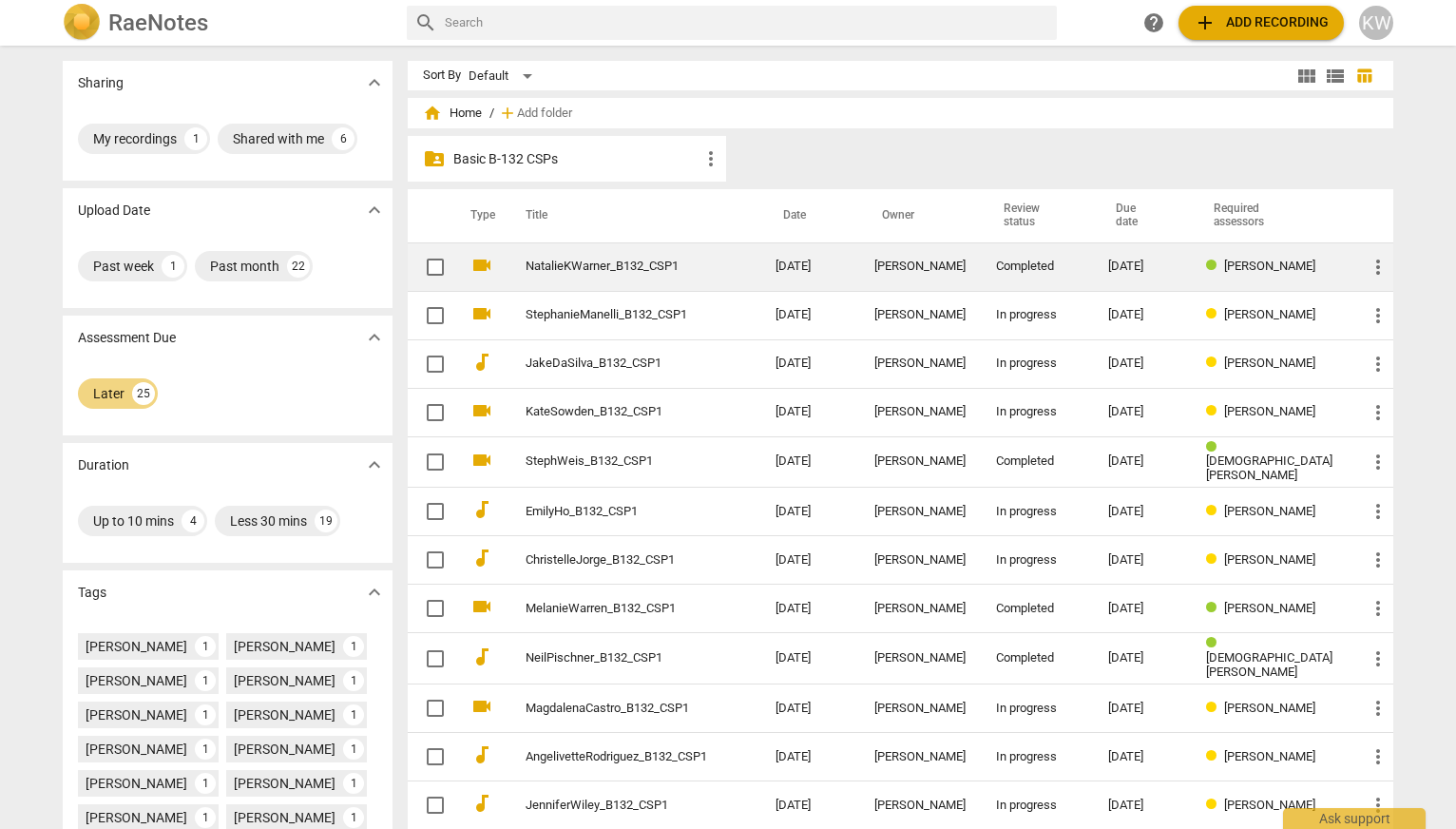
click at [1281, 262] on span "[PERSON_NAME]" at bounding box center [1269, 266] width 91 height 14
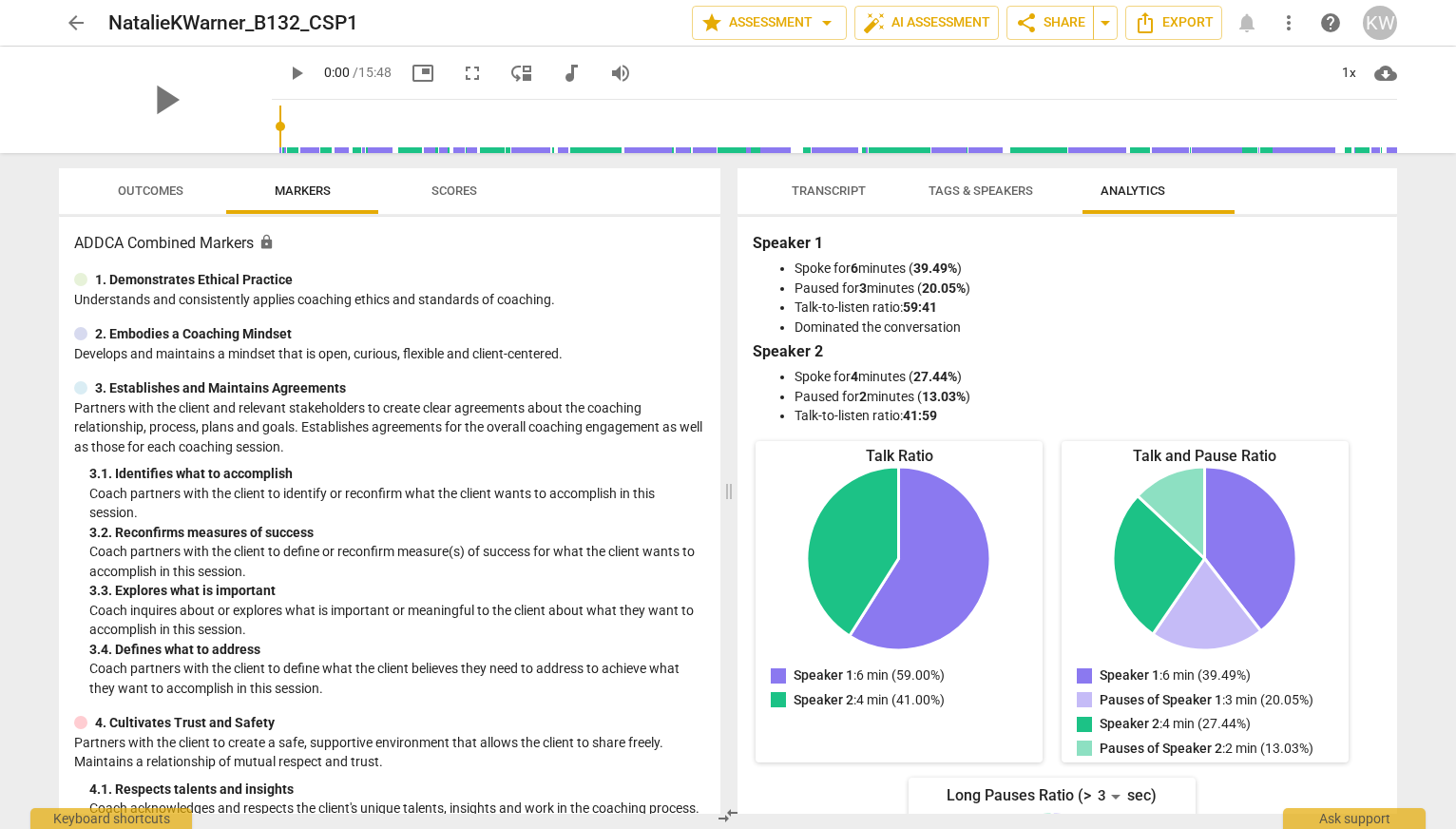
click at [477, 190] on span "Scores" at bounding box center [455, 190] width 46 height 14
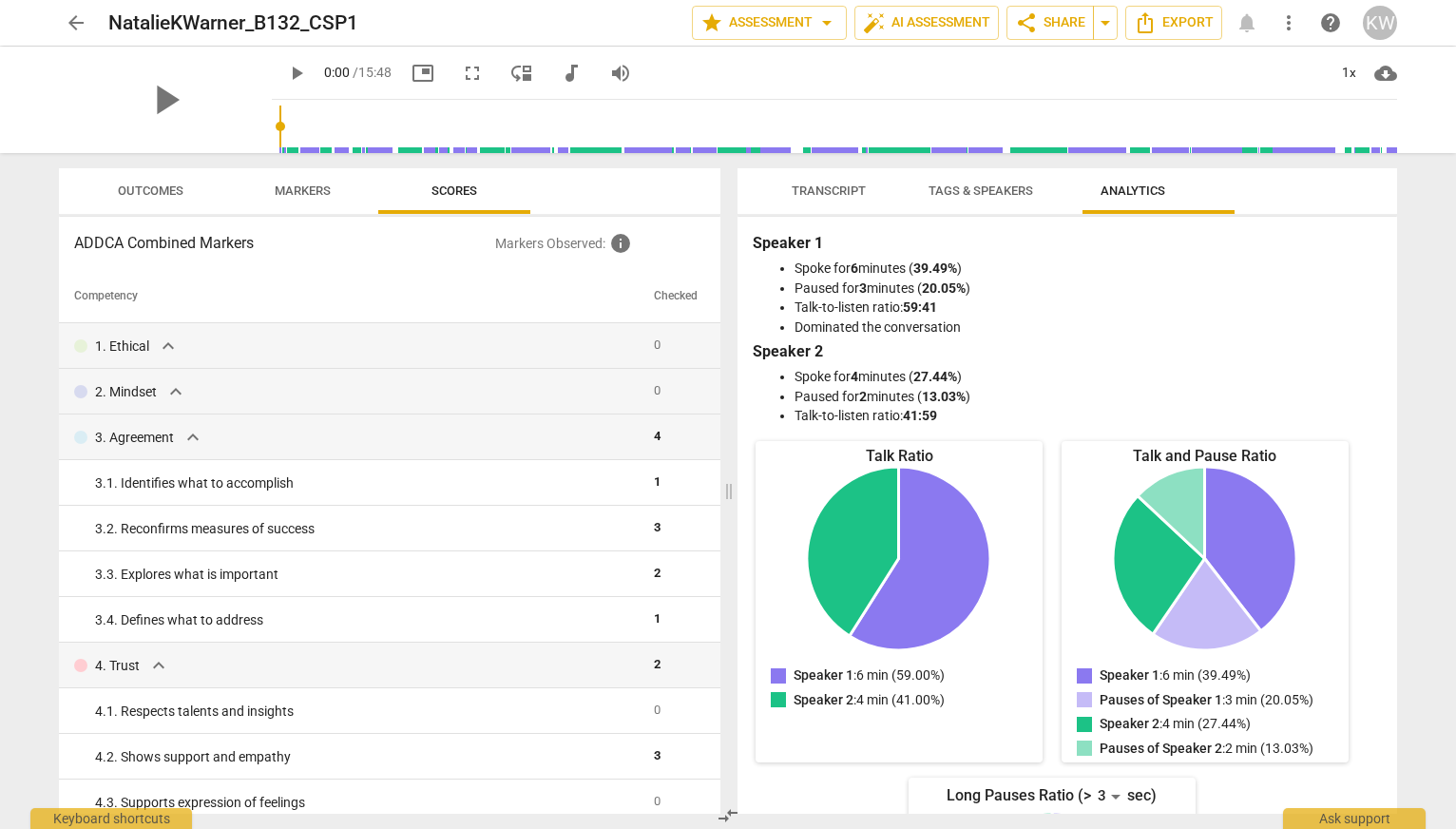
click at [806, 195] on span "Transcript" at bounding box center [828, 190] width 74 height 14
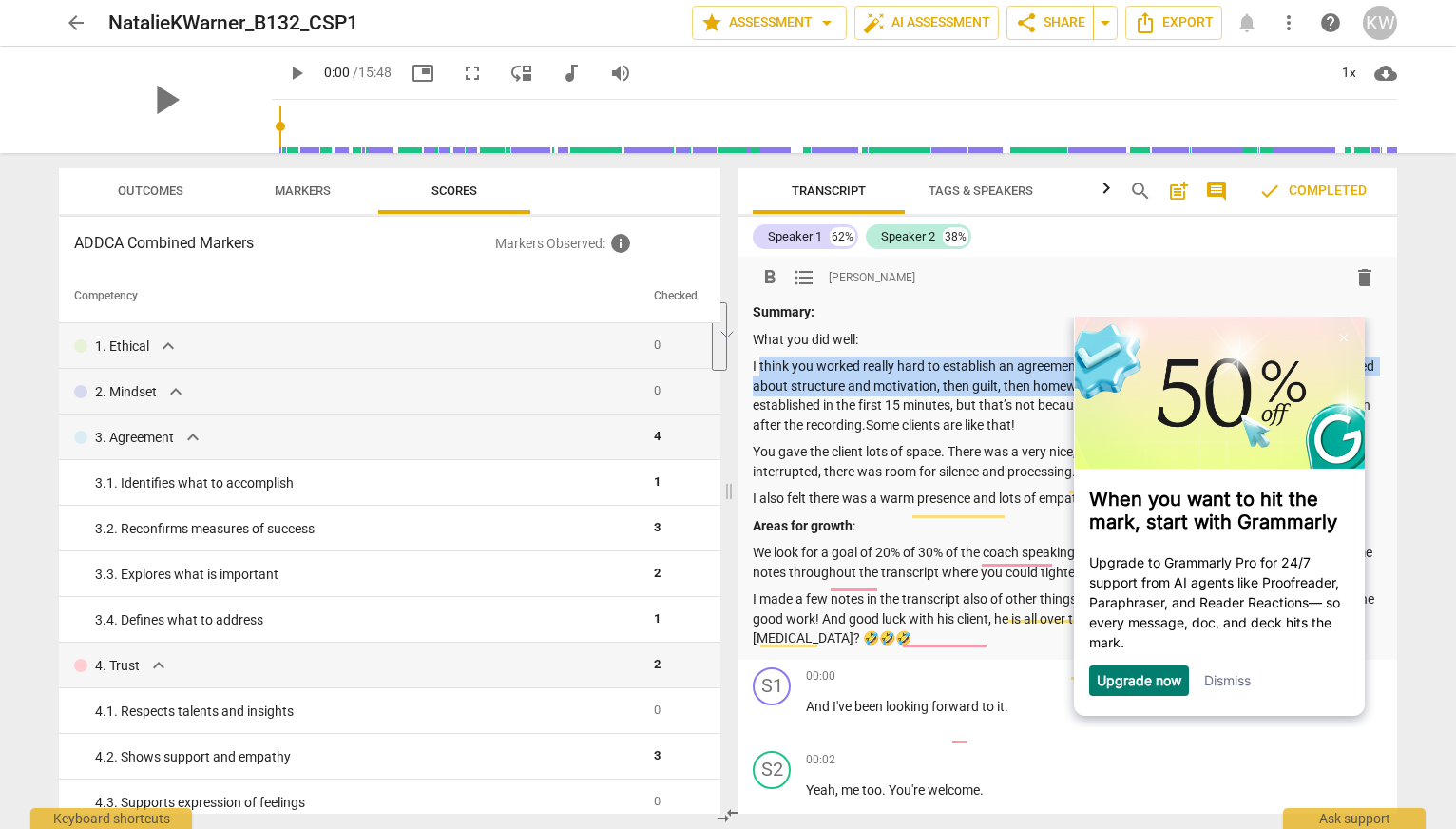
drag, startPoint x: 761, startPoint y: 374, endPoint x: 1045, endPoint y: 438, distance: 291.1
click at [1045, 435] on p "I think you worked really hard to establish an agreement here. It felt like he …" at bounding box center [1068, 395] width 629 height 78
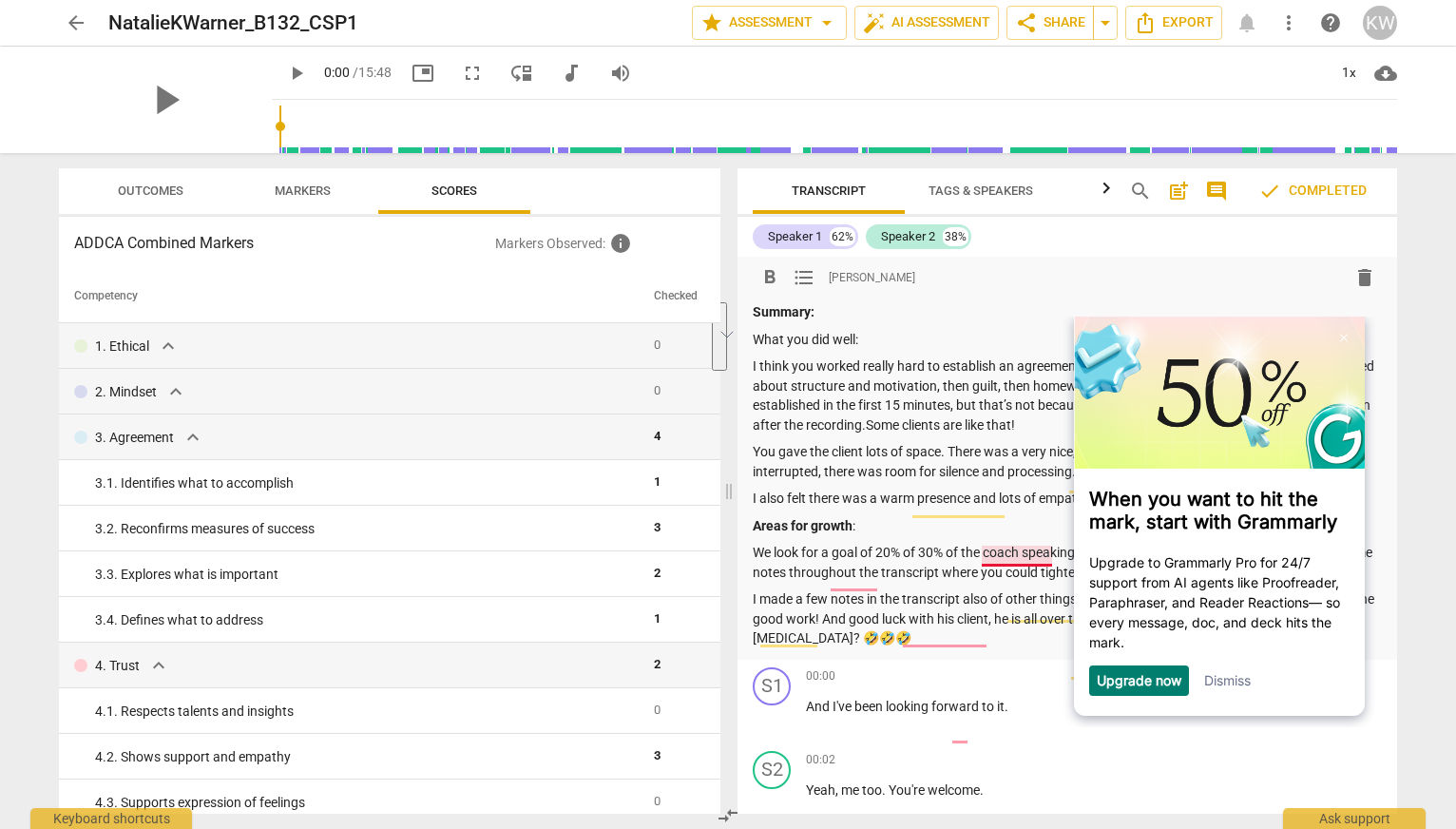
click at [1017, 435] on p "I think you worked really hard to establish an agreement here. It felt like he …" at bounding box center [1068, 395] width 629 height 78
click at [1200, 303] on p "Summary:" at bounding box center [1068, 312] width 629 height 20
click at [1256, 686] on div "Upgrade now Dismiss" at bounding box center [1219, 680] width 291 height 31
click at [1236, 681] on link "Dismiss" at bounding box center [1227, 679] width 47 height 16
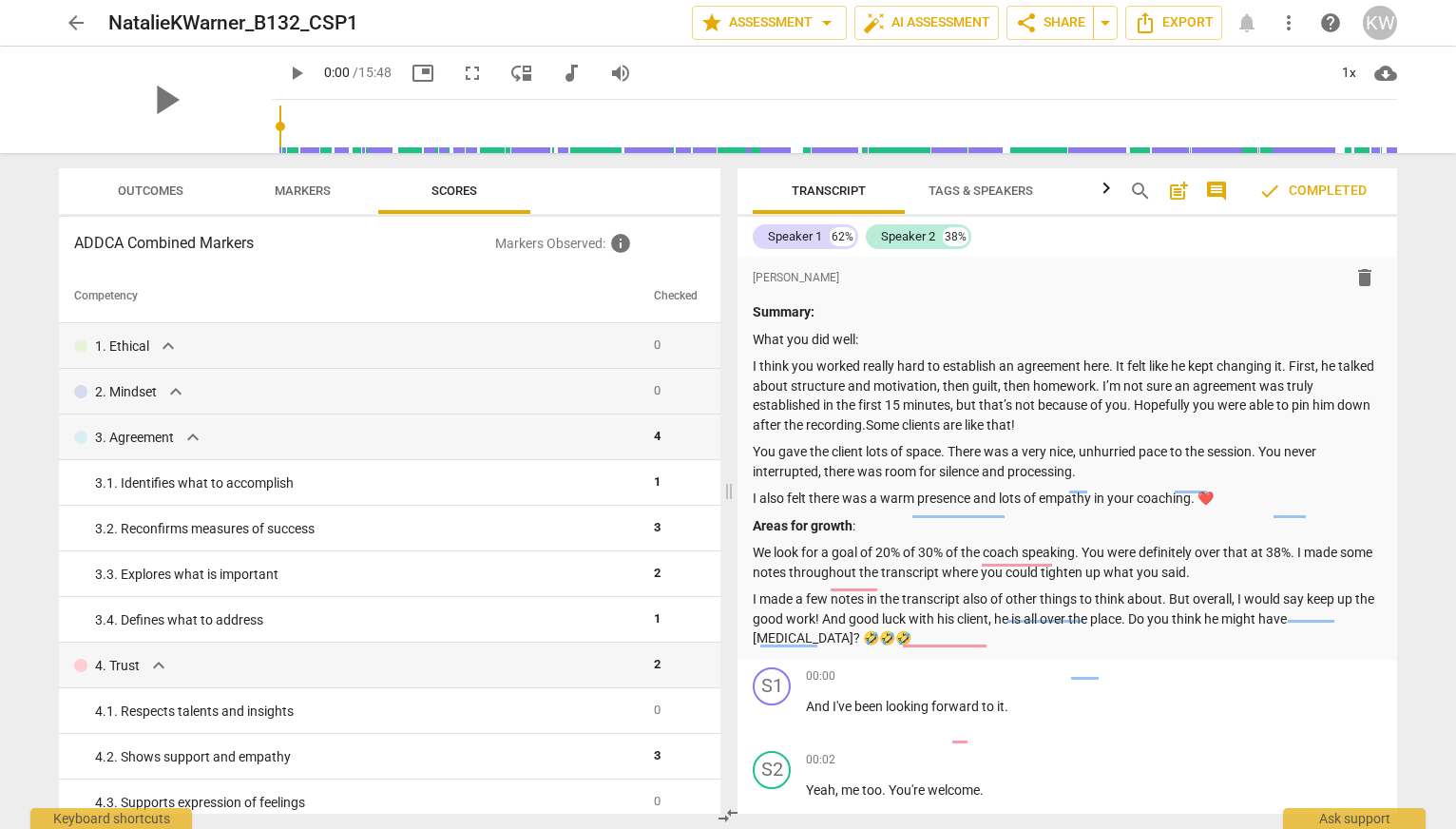
click at [79, 20] on span "arrow_back" at bounding box center [76, 23] width 23 height 23
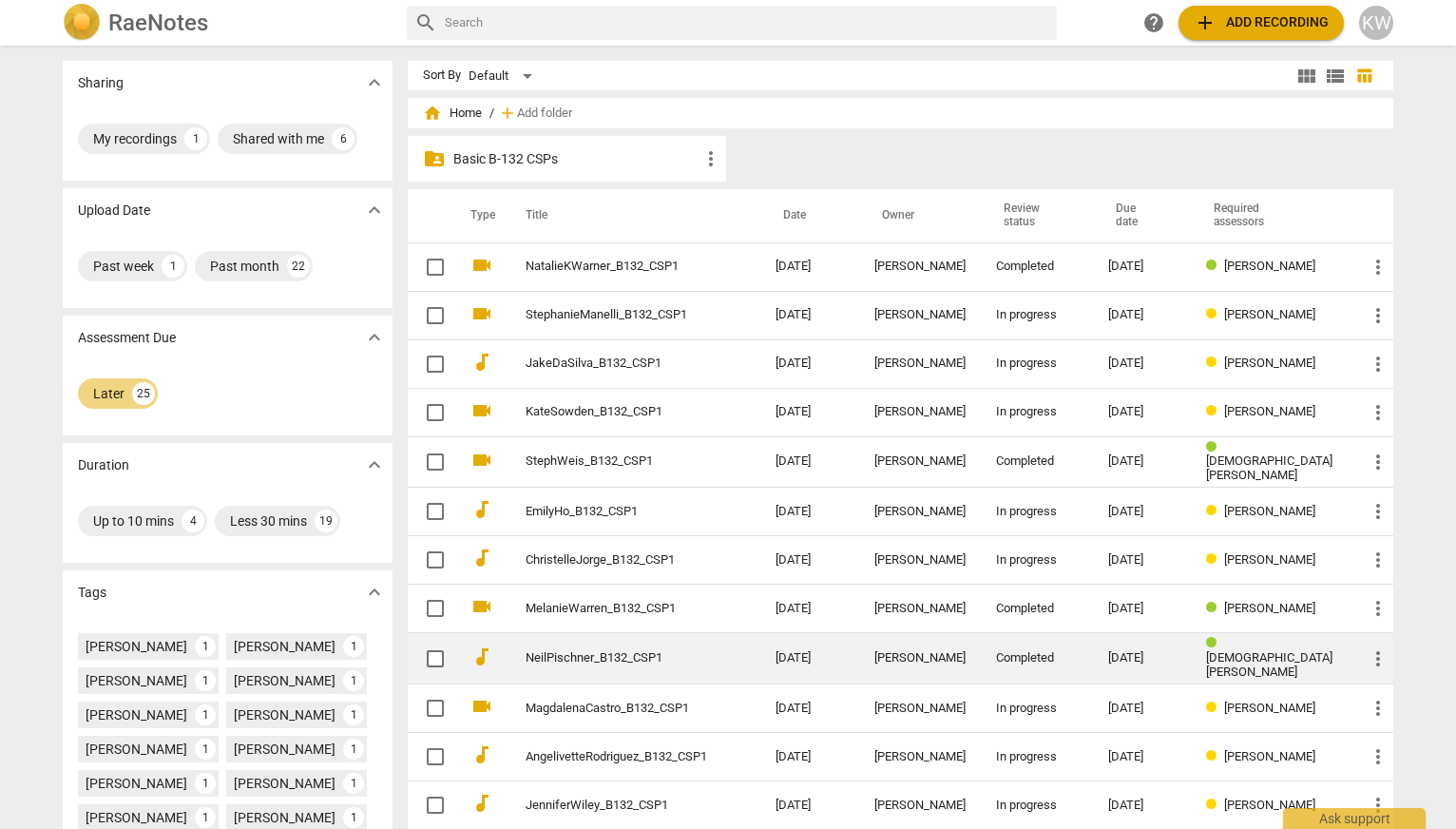
click at [1255, 651] on span "[DEMOGRAPHIC_DATA][PERSON_NAME]" at bounding box center [1269, 665] width 127 height 29
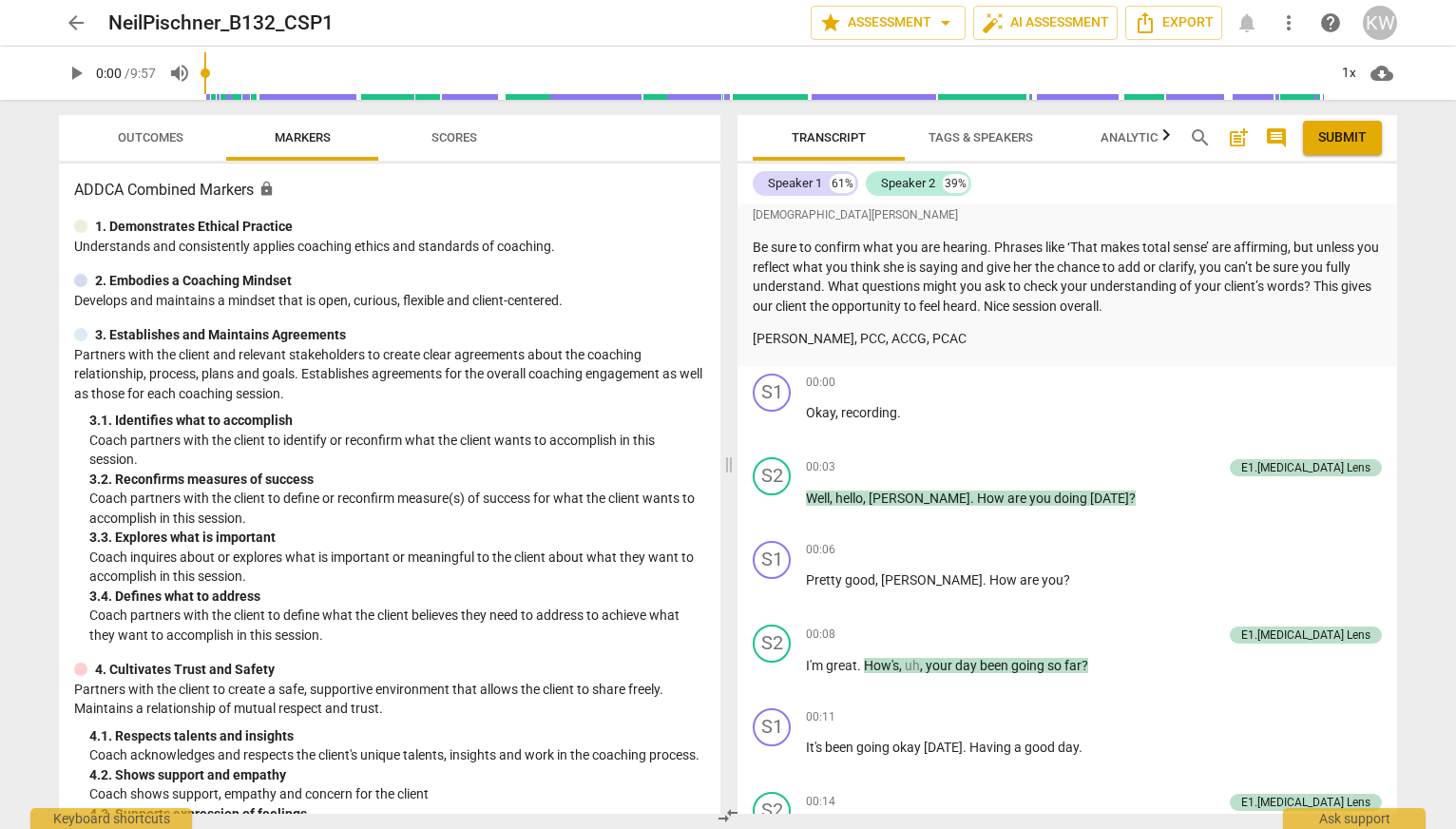
click at [65, 16] on span "arrow_back" at bounding box center [76, 23] width 23 height 23
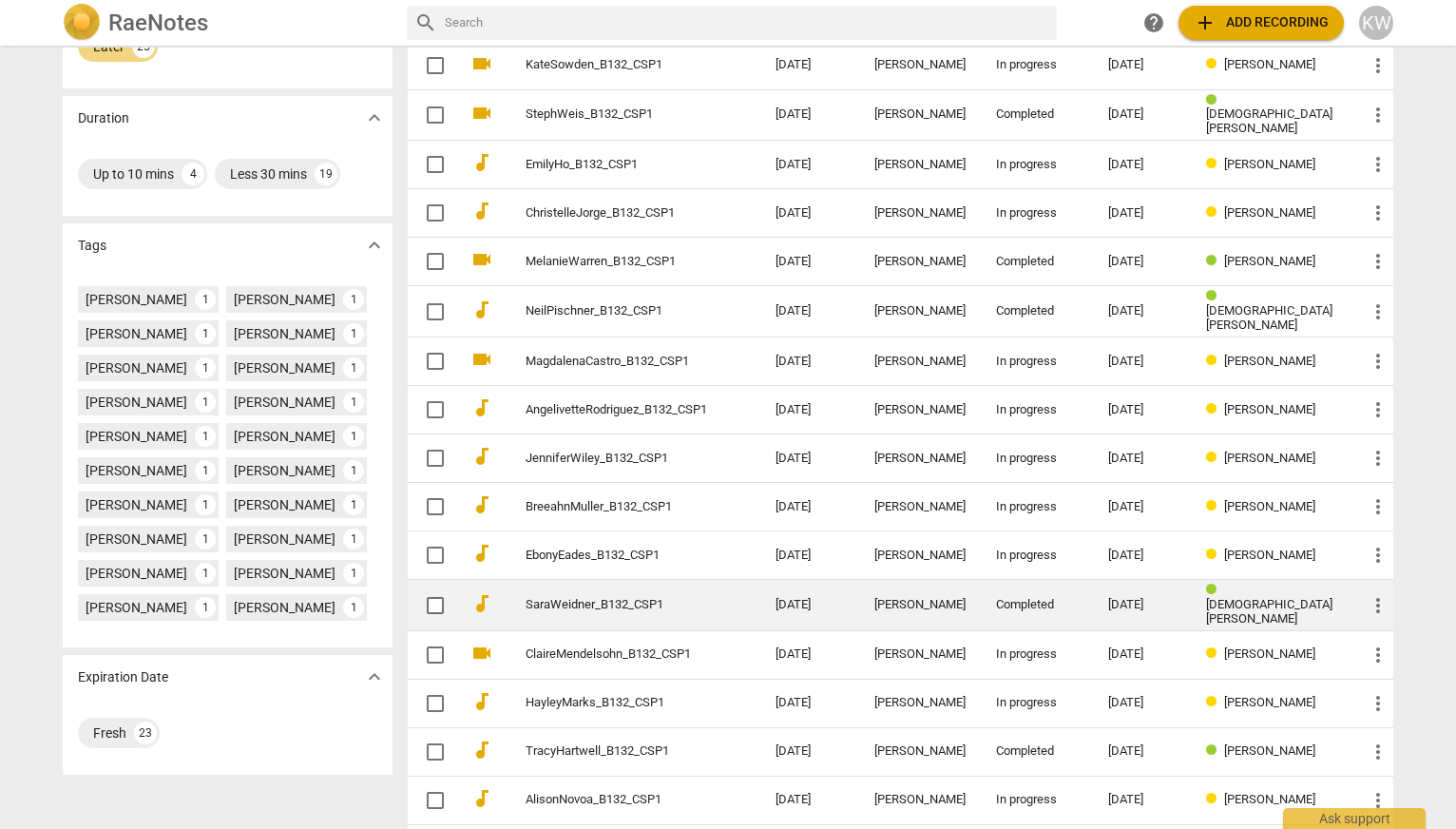
click at [1270, 597] on span "[DEMOGRAPHIC_DATA][PERSON_NAME]" at bounding box center [1269, 611] width 127 height 29
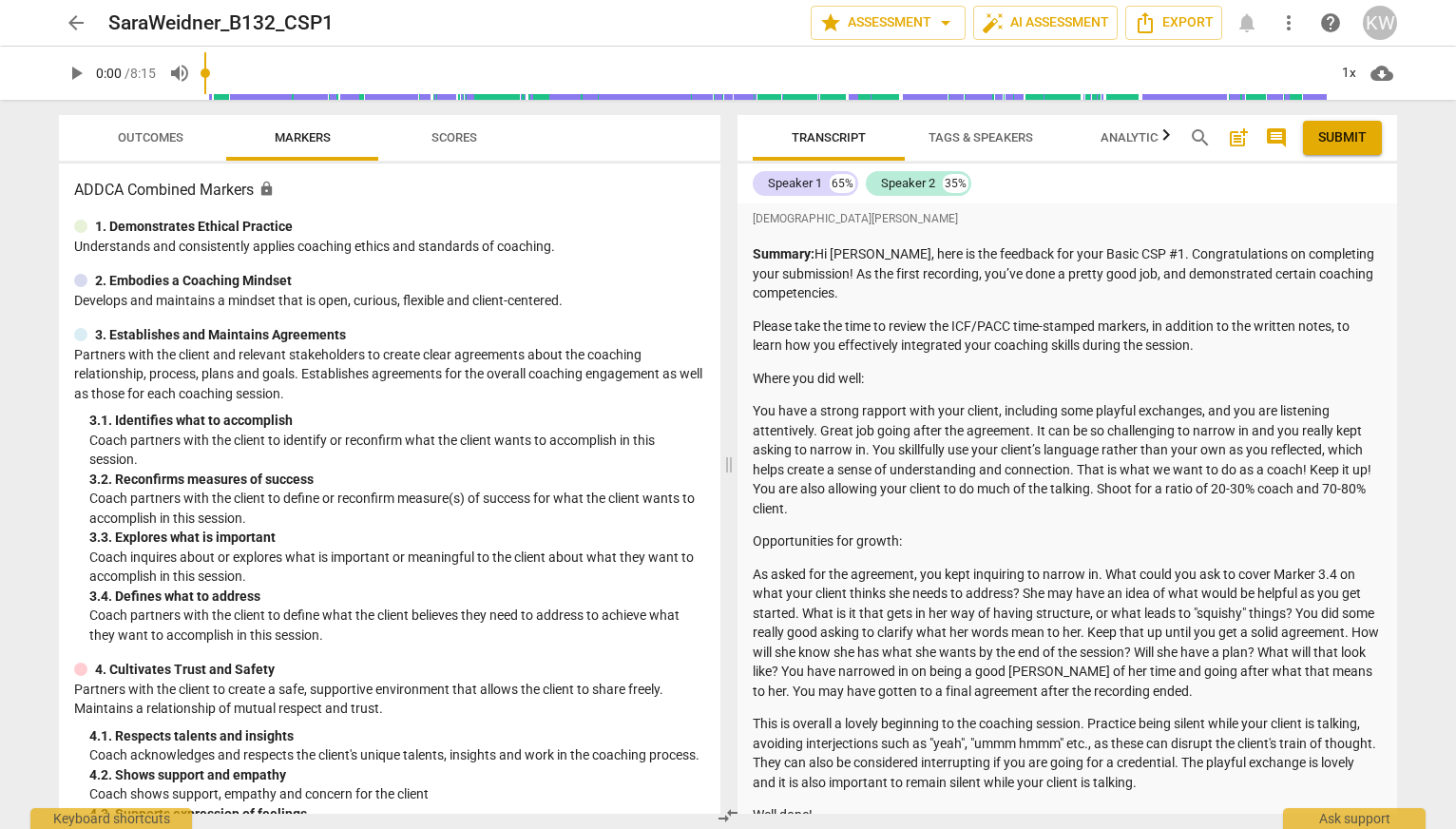
click at [75, 19] on span "arrow_back" at bounding box center [76, 23] width 23 height 23
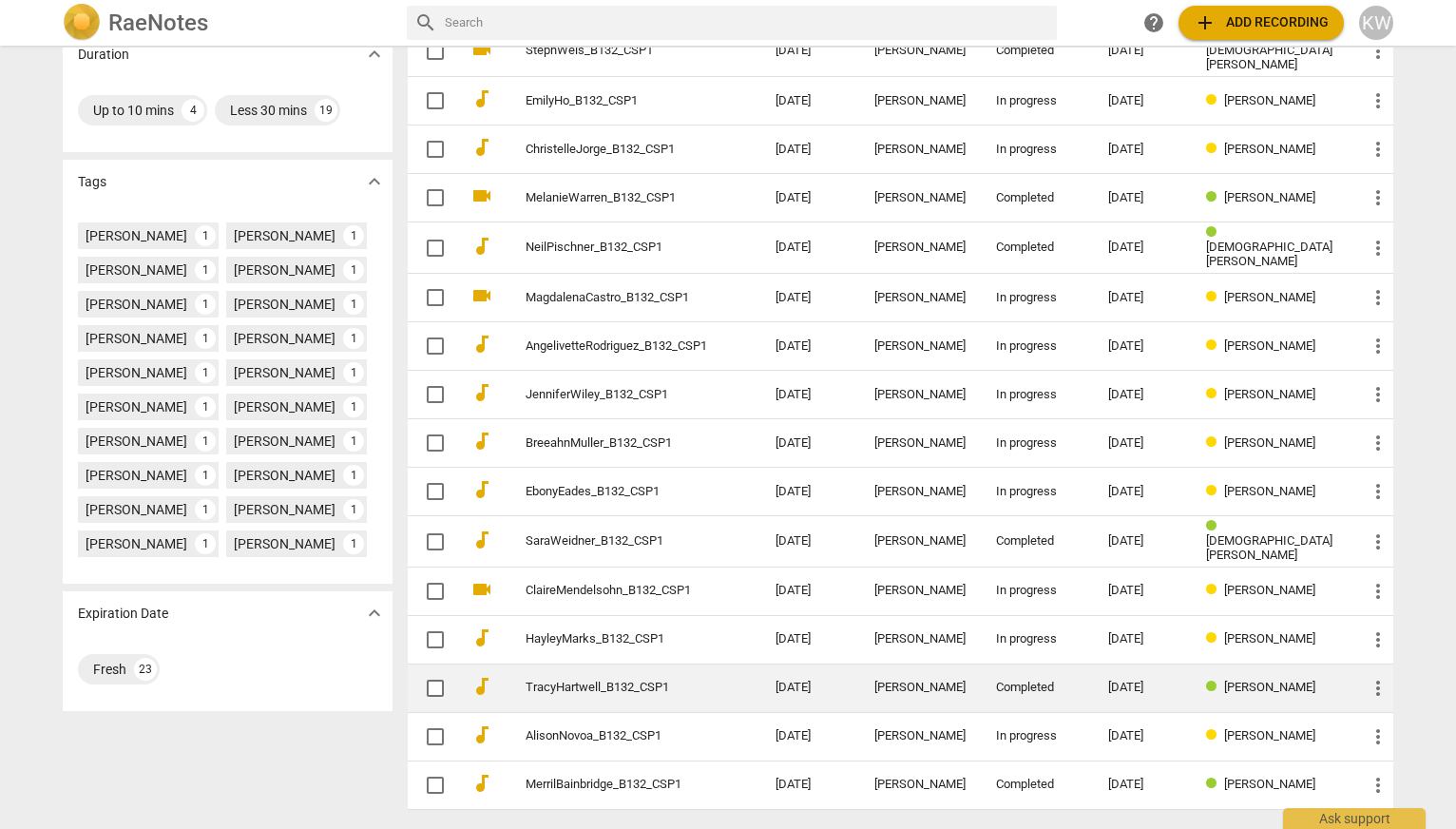
scroll to position [418, 0]
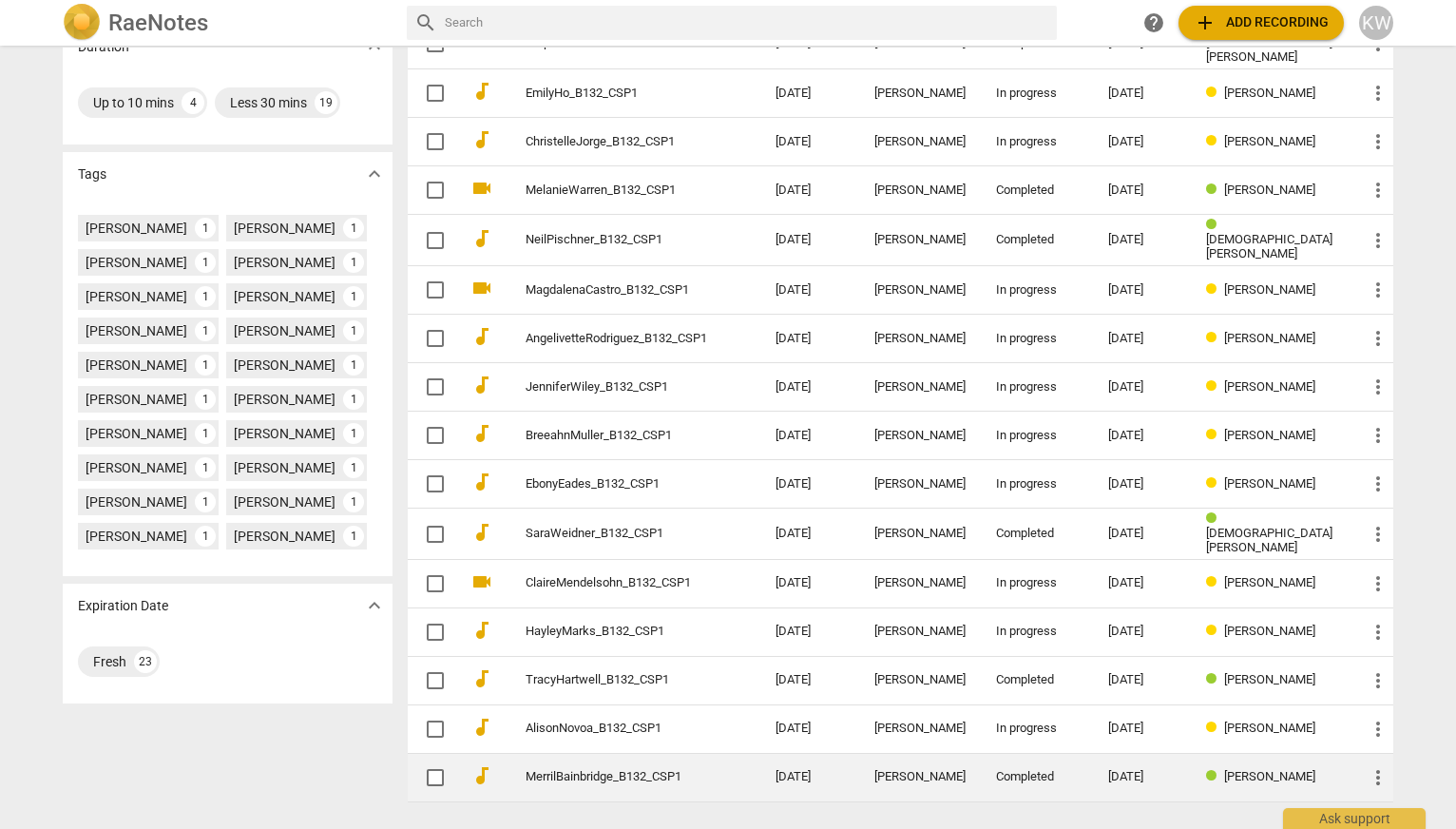
click at [1286, 770] on span "[PERSON_NAME]" at bounding box center [1269, 776] width 91 height 14
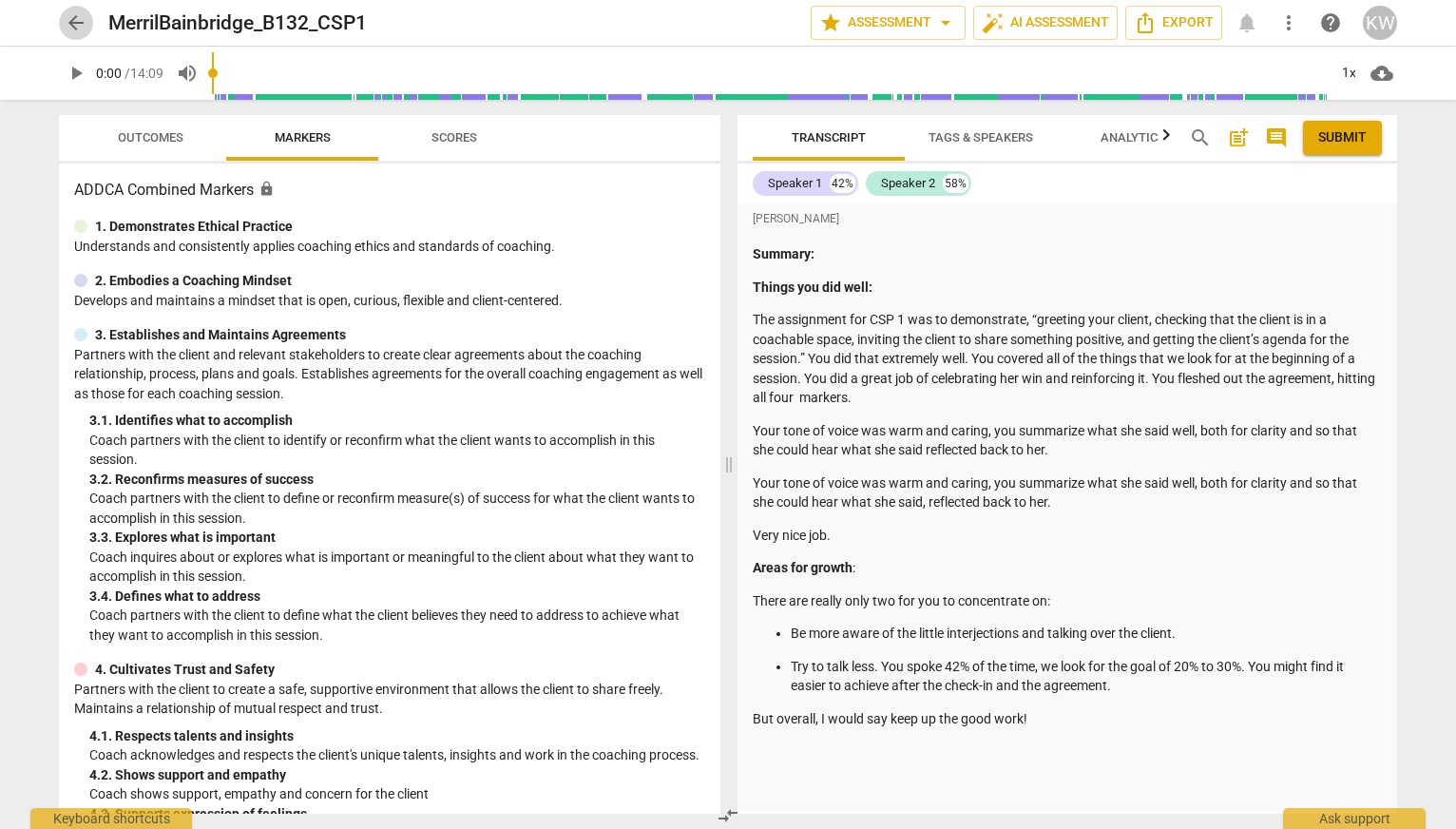
click at [77, 30] on span "arrow_back" at bounding box center [76, 23] width 23 height 23
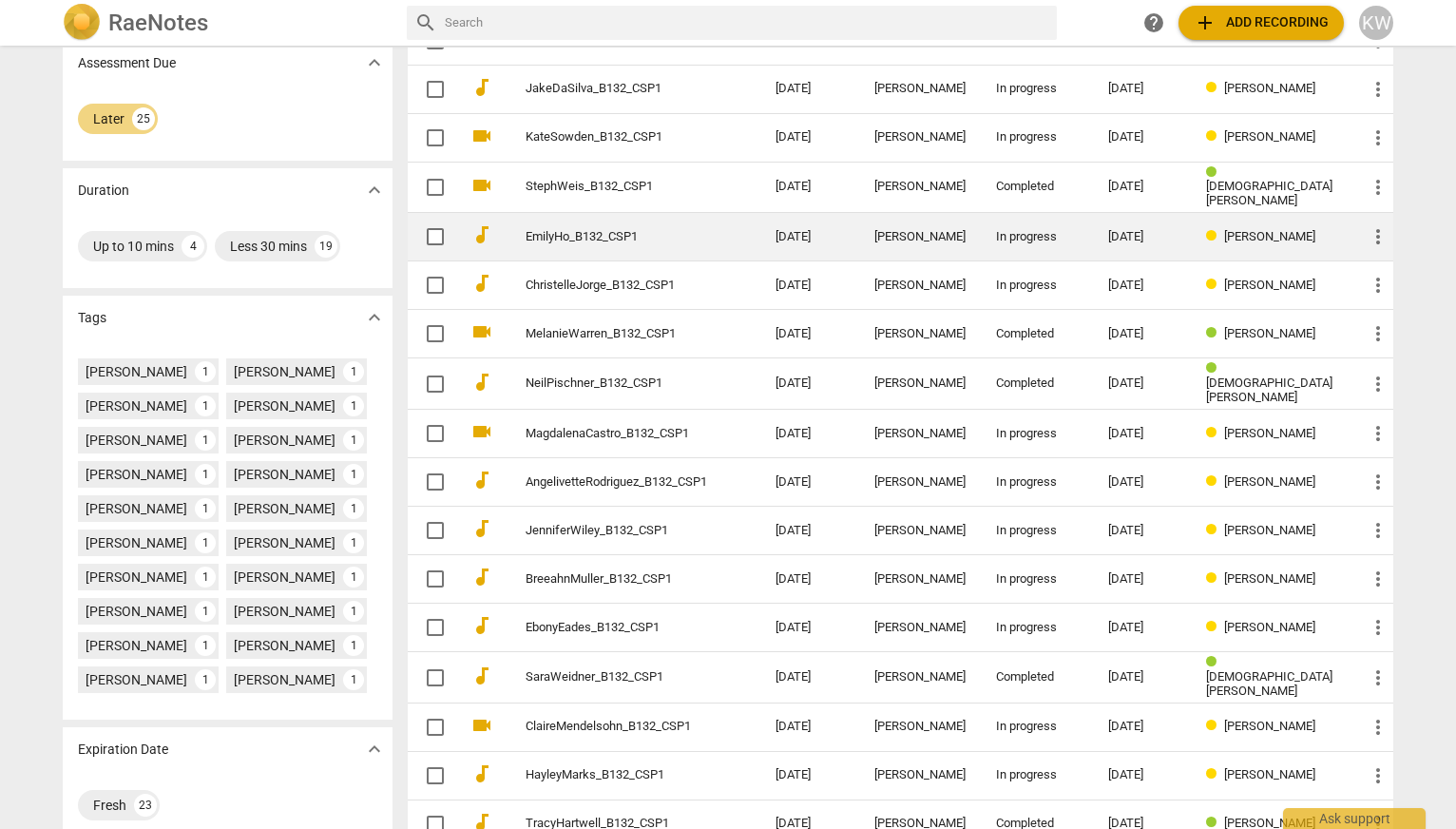
scroll to position [654, 0]
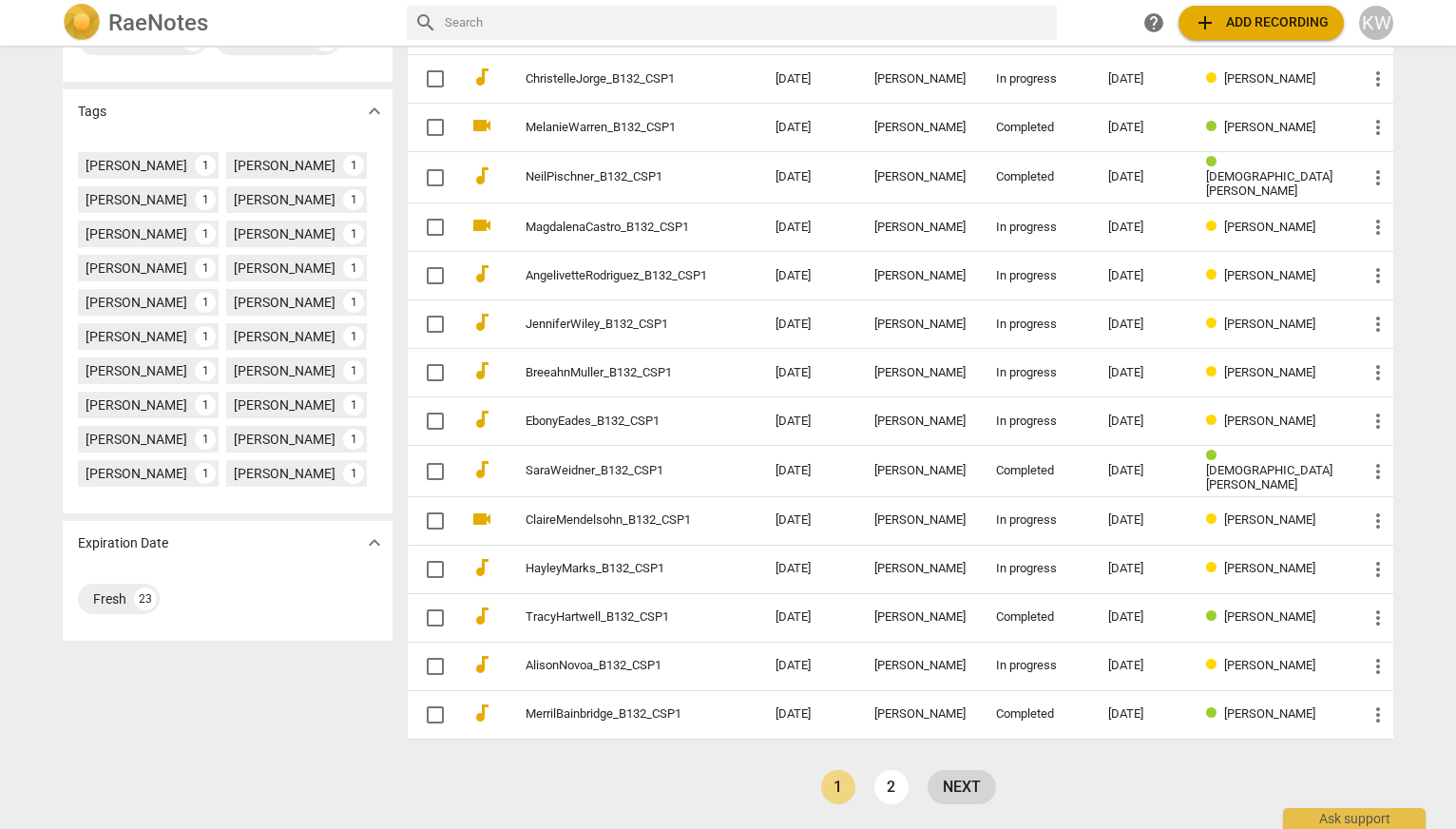
click at [933, 770] on link "next" at bounding box center [961, 788] width 68 height 35
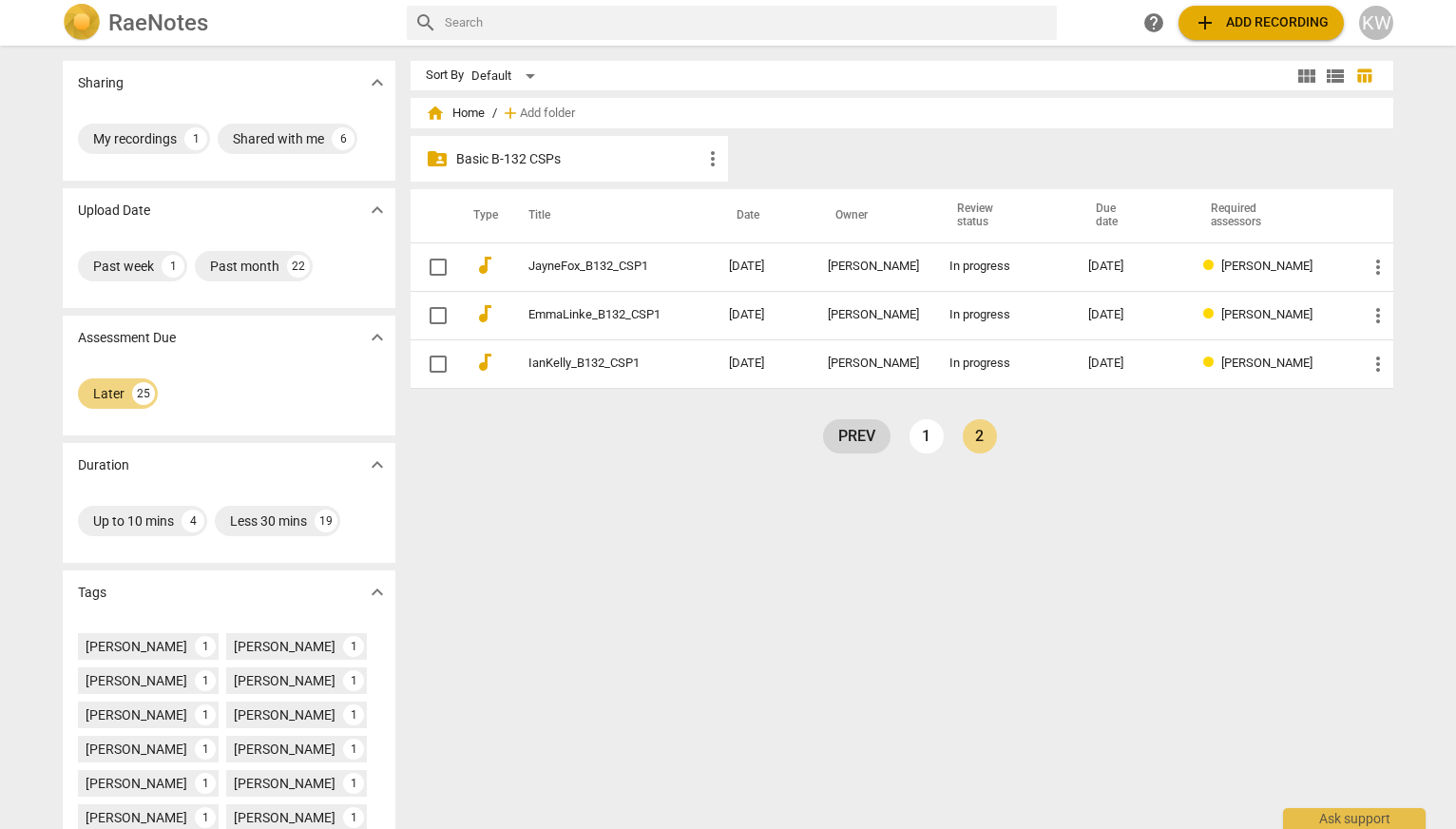
click at [867, 443] on link "prev" at bounding box center [857, 437] width 67 height 35
